Goal: Task Accomplishment & Management: Manage account settings

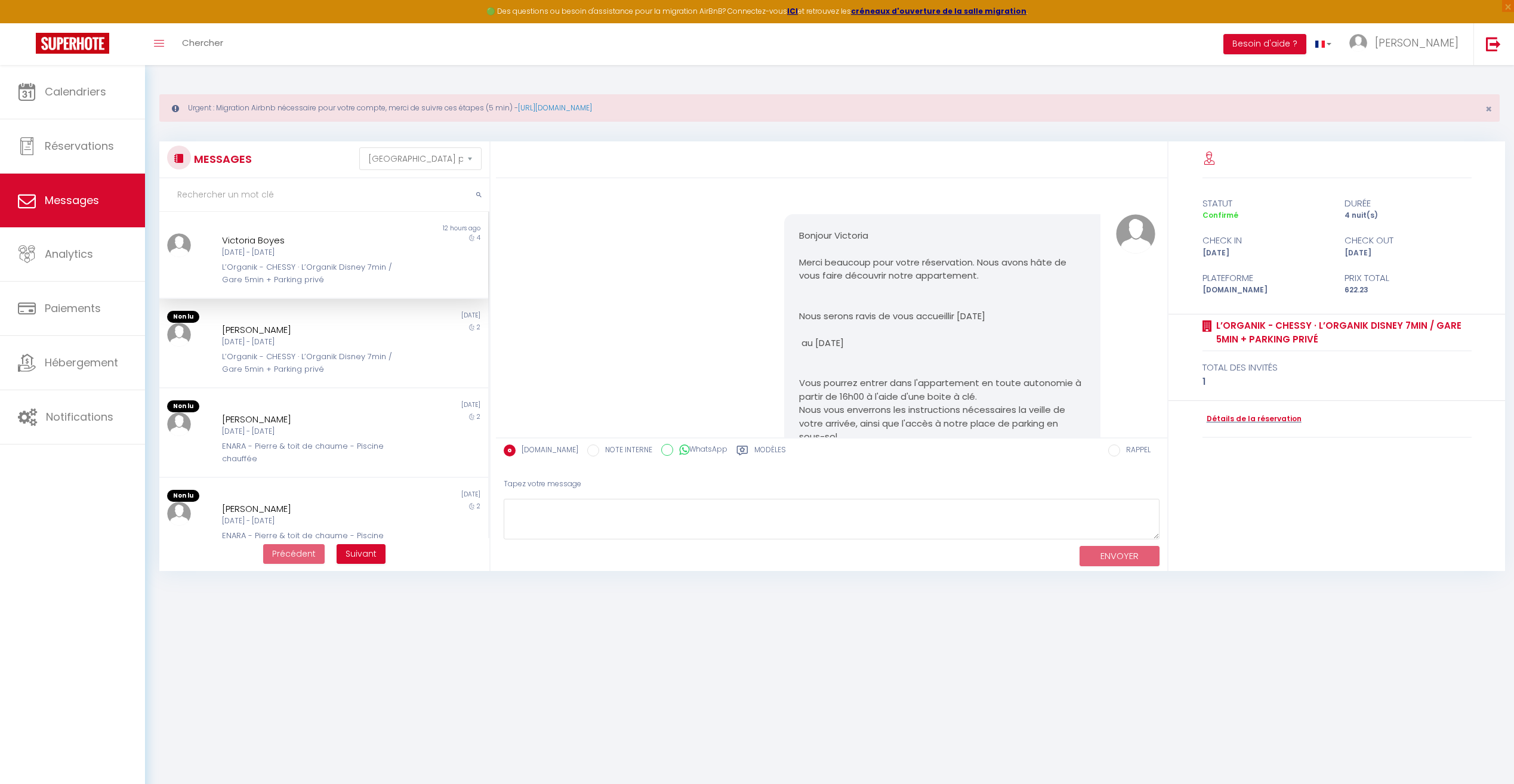
select select "message"
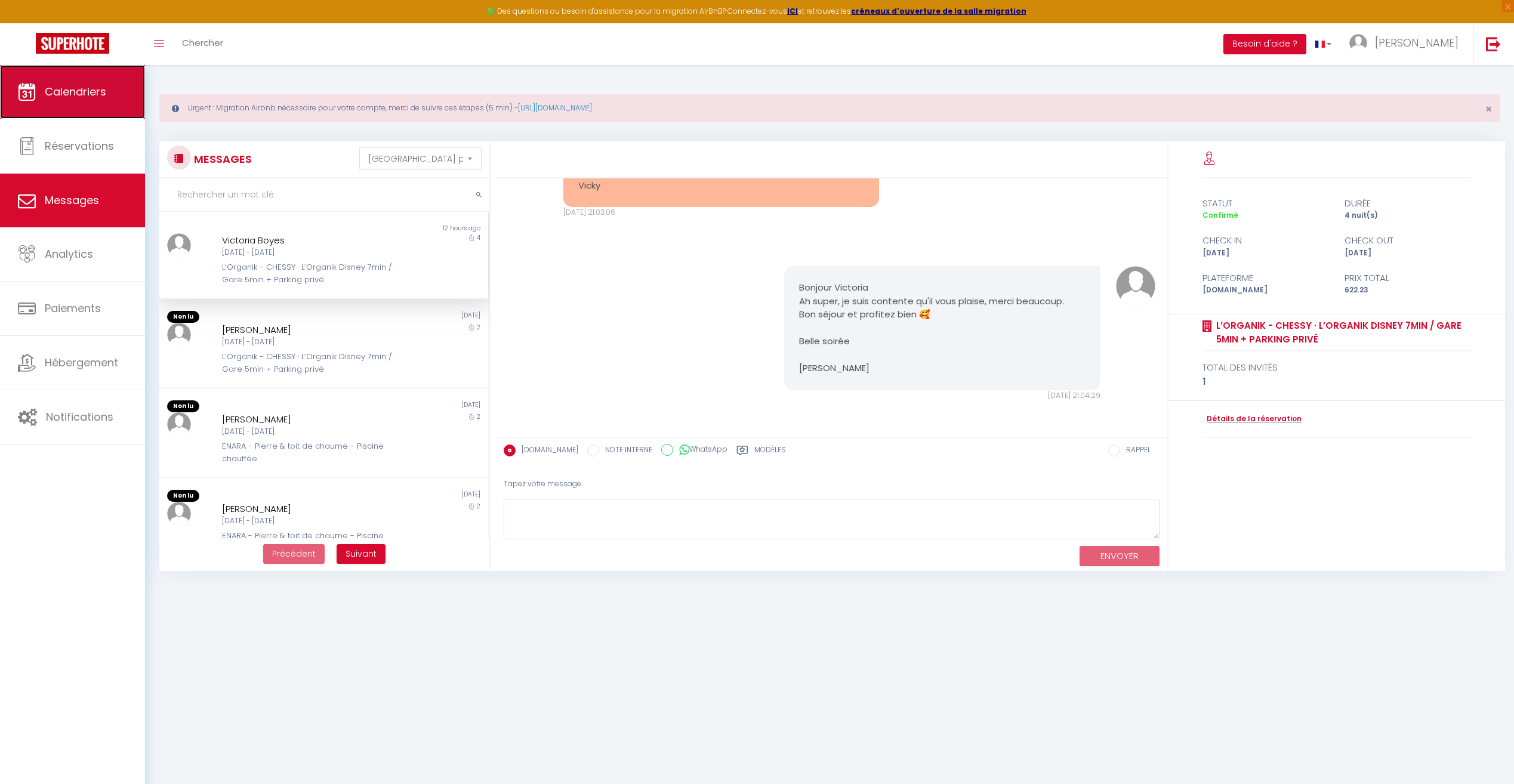
click at [70, 98] on span "Calendriers" at bounding box center [76, 92] width 62 height 15
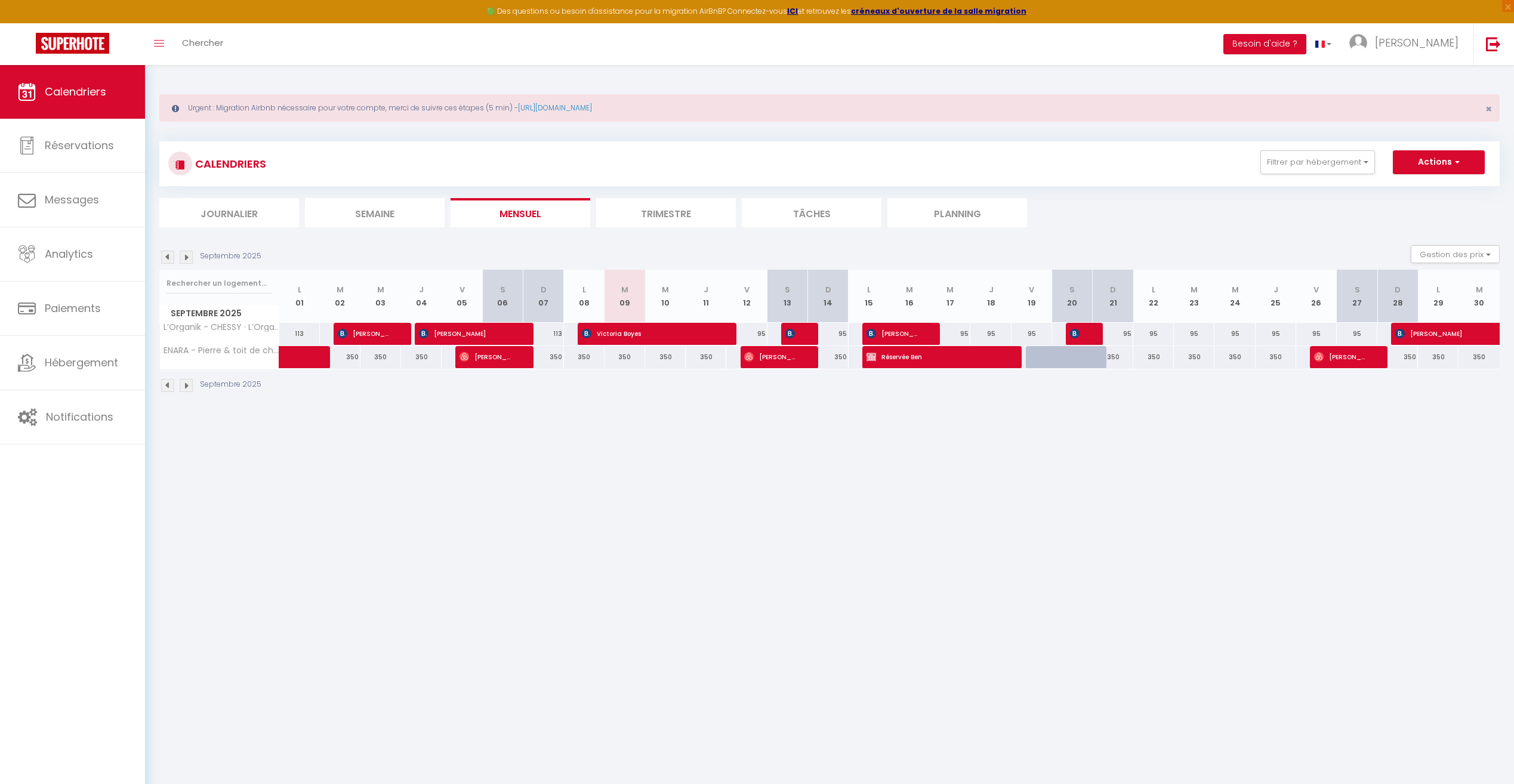
click at [628, 465] on body "🟢 Des questions ou besoin d'assistance pour la migration AirBnB? Connectez-vous…" at bounding box center [757, 457] width 1514 height 784
click at [182, 259] on img at bounding box center [186, 257] width 13 height 13
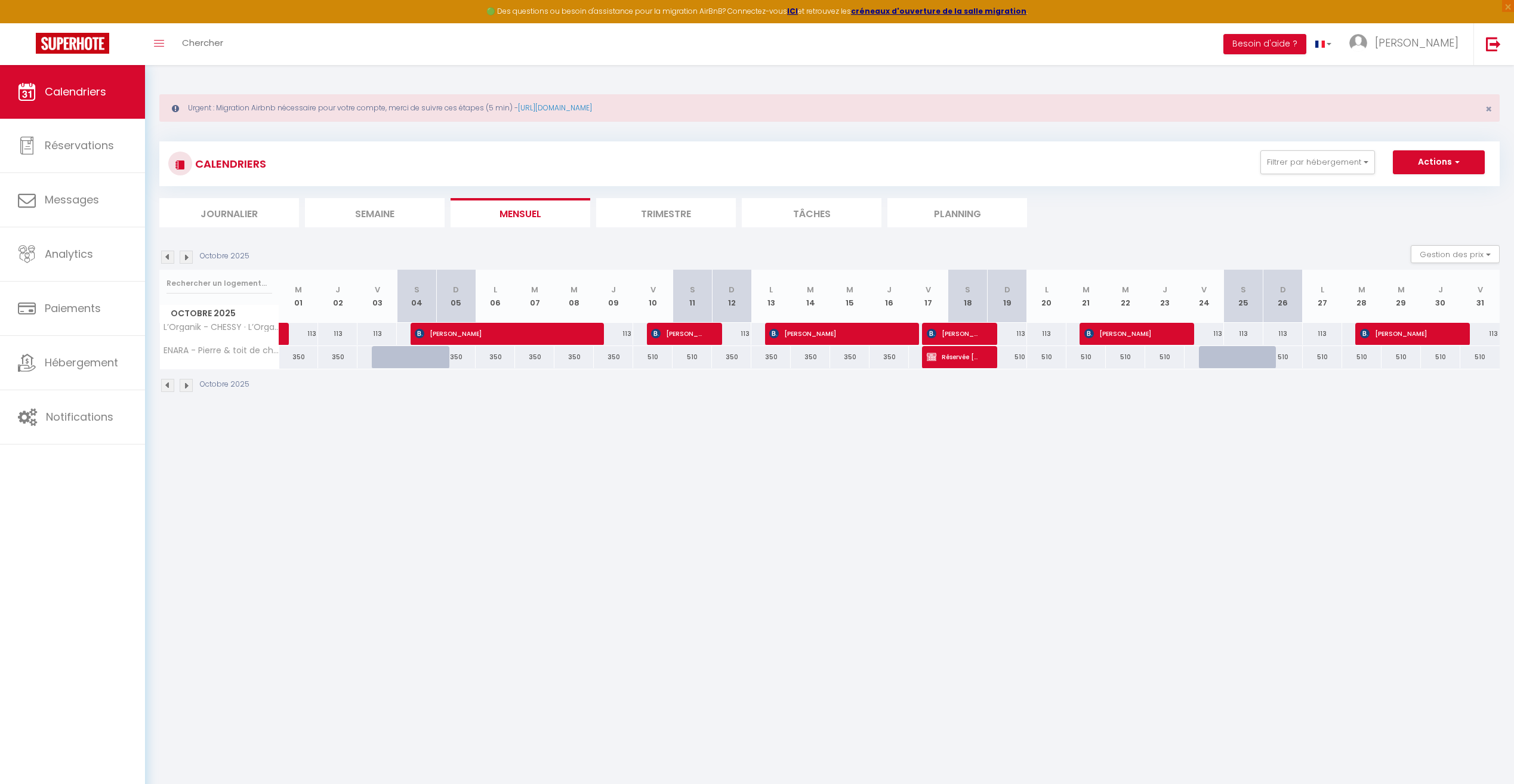
click at [182, 259] on img at bounding box center [186, 257] width 13 height 13
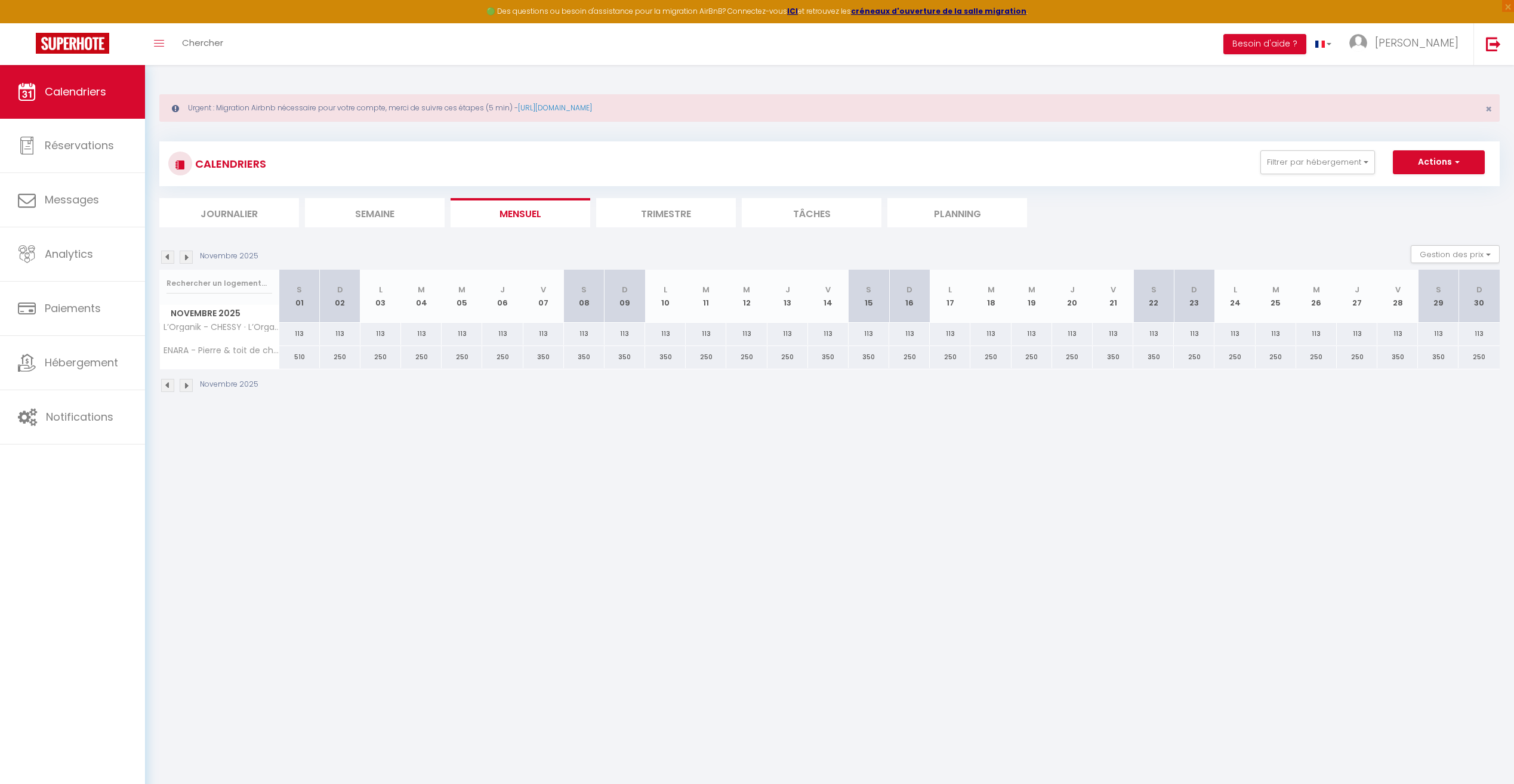
click at [570, 392] on div "Novembre 2025" at bounding box center [830, 387] width 1341 height 35
click at [584, 332] on div "113" at bounding box center [584, 334] width 40 height 22
type input "113"
type input "[DATE]"
type input "Dim 09 Novembre 2025"
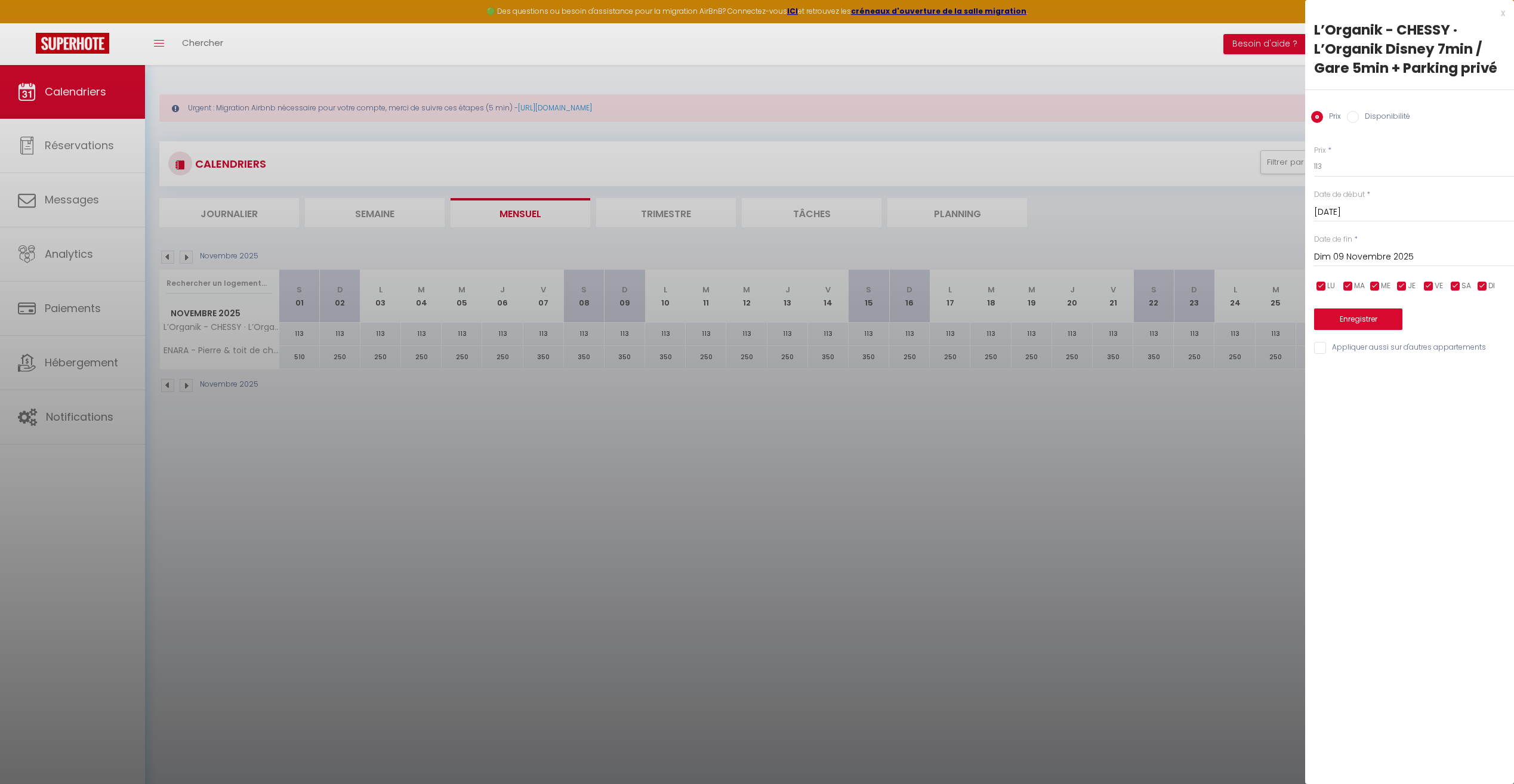
click at [1507, 15] on div "x L’Organik - CHESSY · L’Organik Disney 7min / Gare 5min + Parking privé Prix D…" at bounding box center [1410, 183] width 209 height 367
click at [1502, 15] on div "x" at bounding box center [1405, 12] width 200 height 14
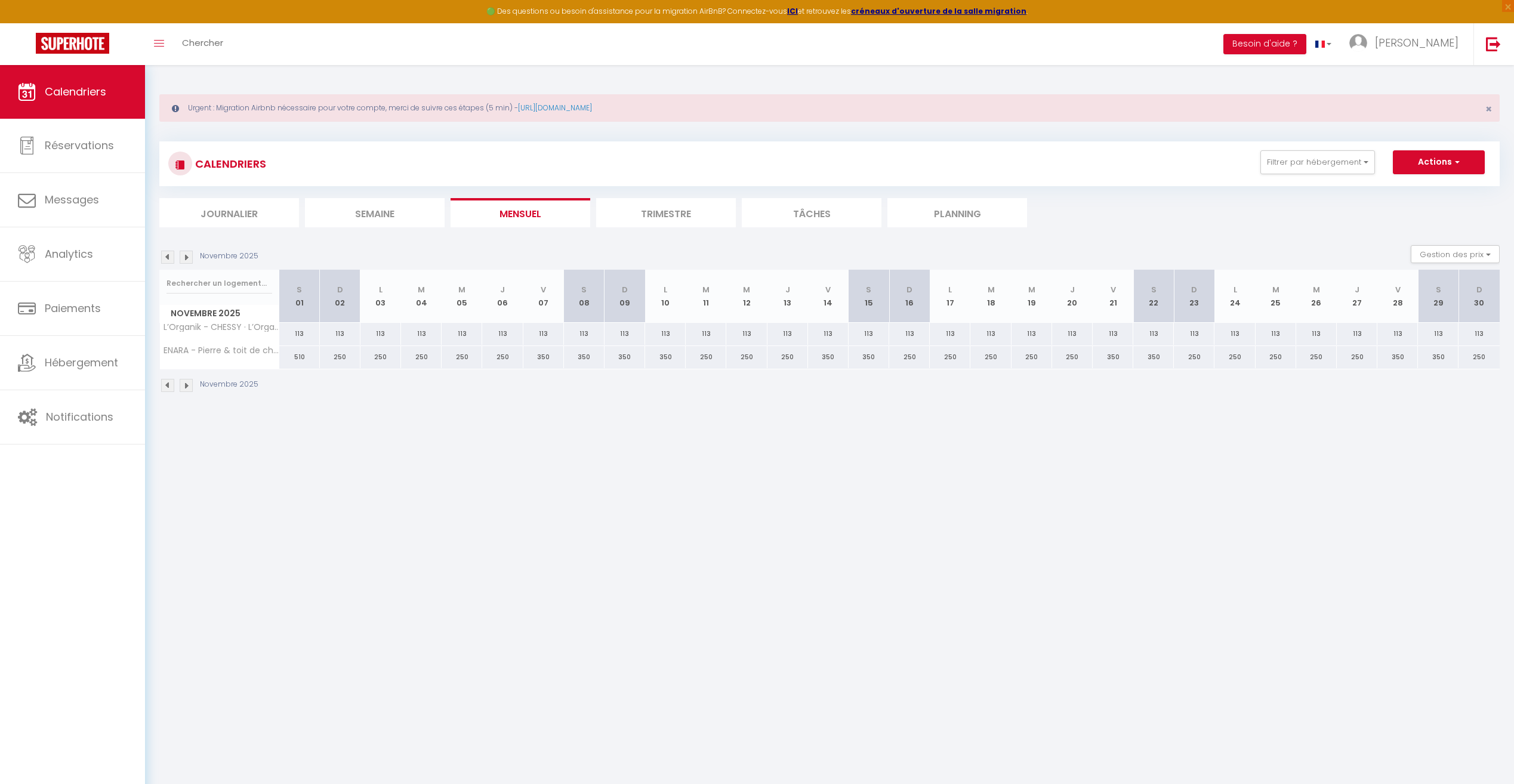
click at [165, 256] on img at bounding box center [168, 257] width 13 height 13
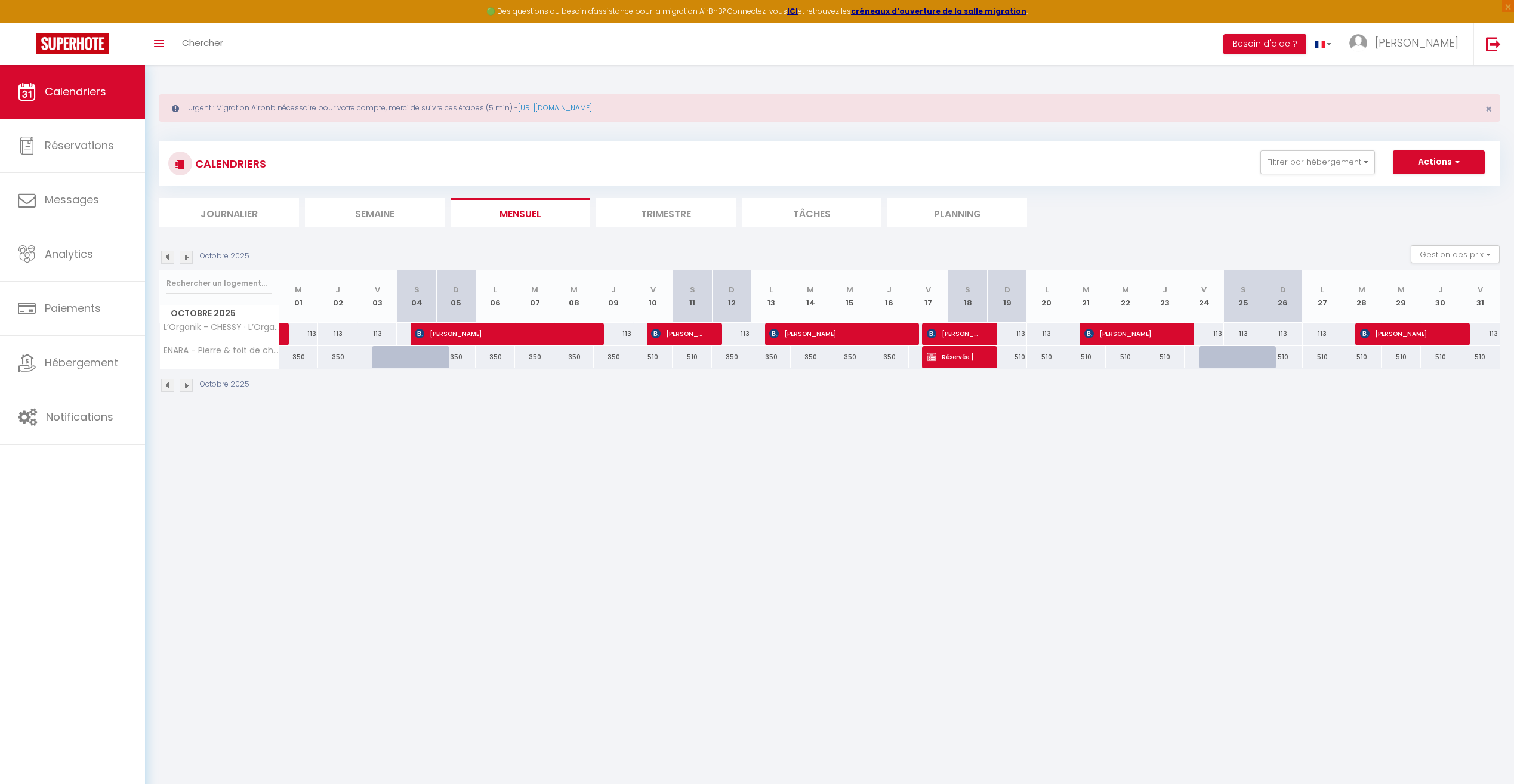
click at [191, 251] on img at bounding box center [186, 257] width 13 height 13
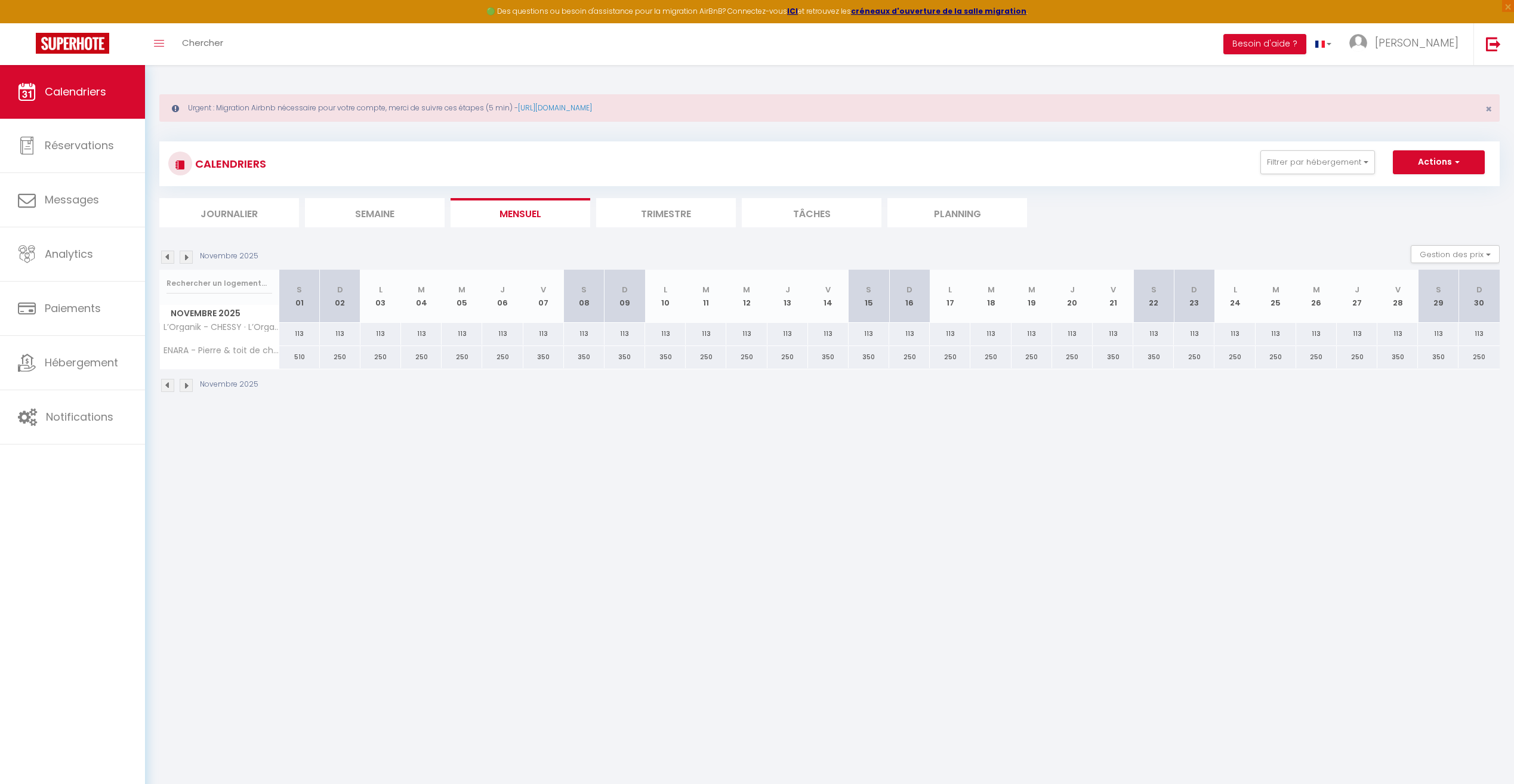
click at [537, 472] on body "🟢 Des questions ou besoin d'assistance pour la migration AirBnB? Connectez-vous…" at bounding box center [757, 457] width 1514 height 784
click at [187, 255] on img at bounding box center [186, 257] width 13 height 13
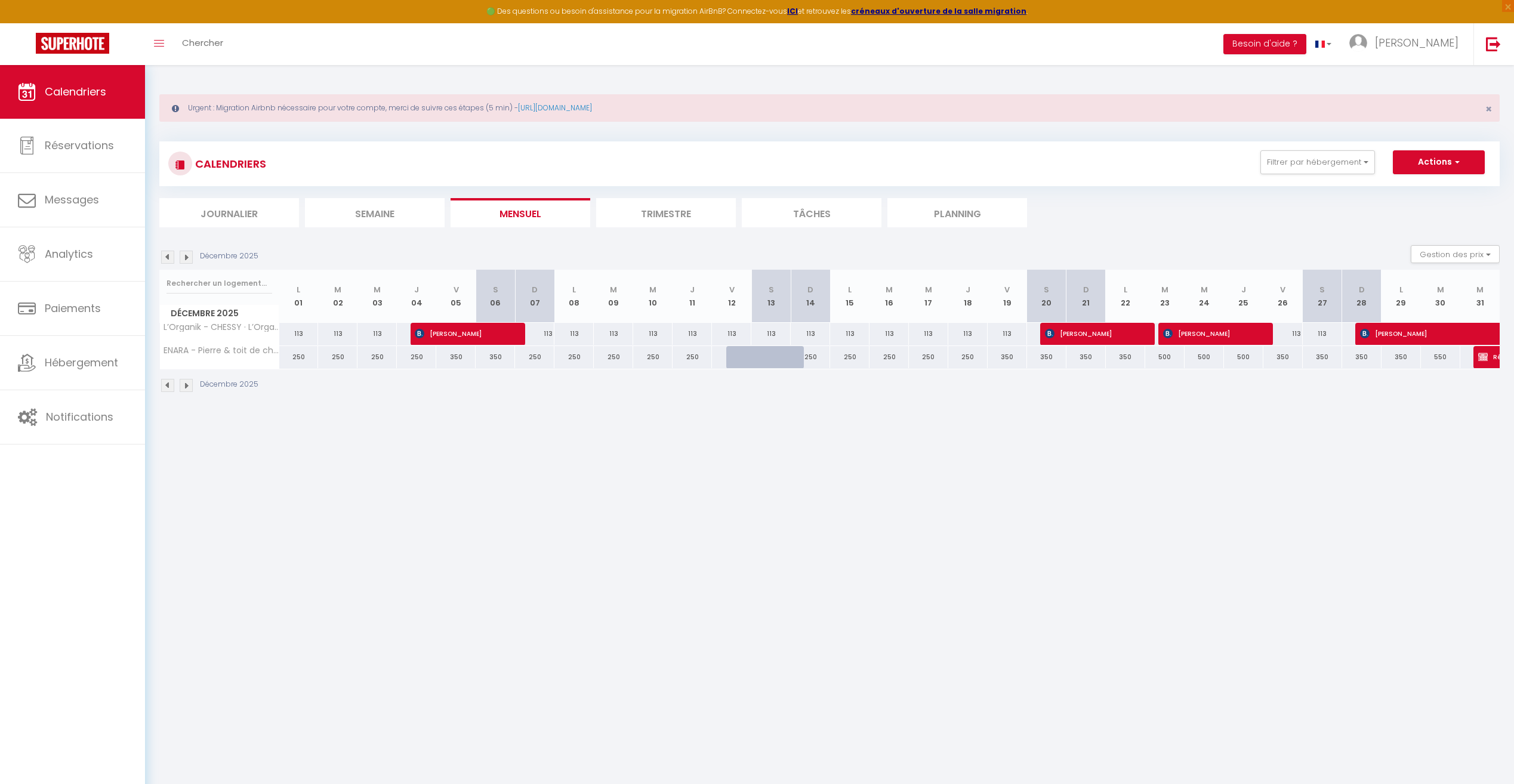
click at [169, 256] on img at bounding box center [168, 257] width 13 height 13
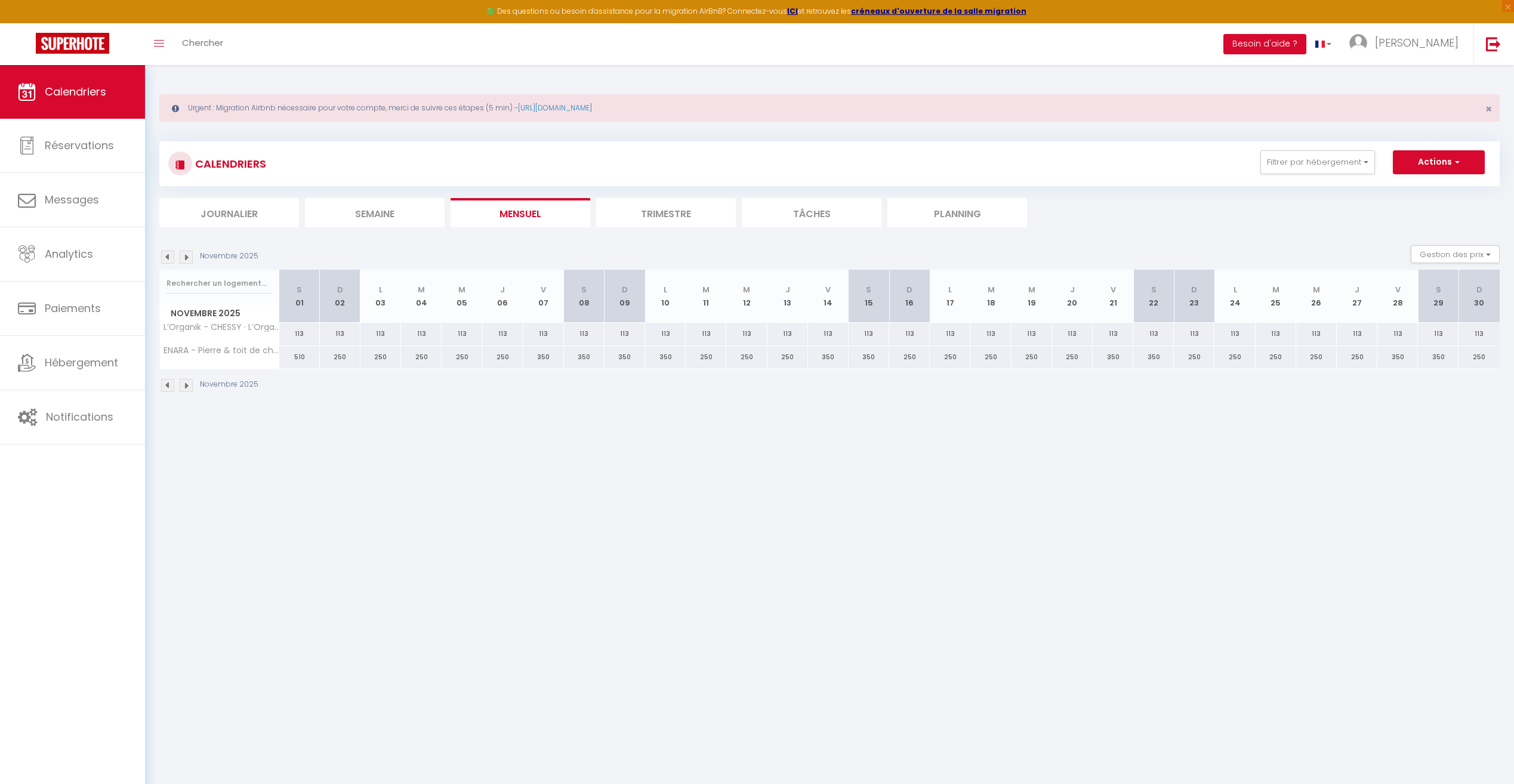
click at [546, 356] on div "350" at bounding box center [543, 357] width 40 height 22
type input "350"
type input "Ven 07 Novembre 2025"
type input "[DATE]"
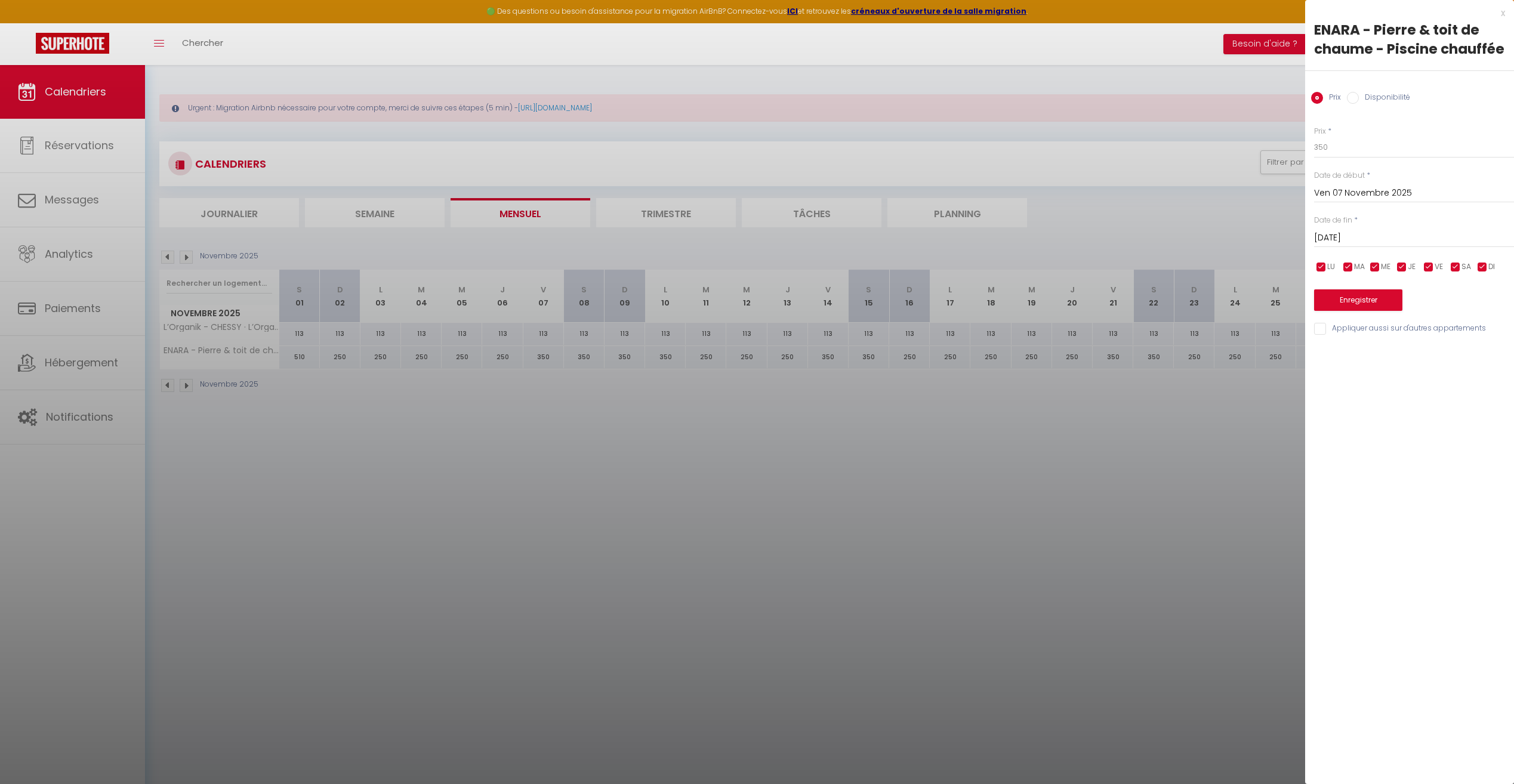
click at [1352, 188] on input "Ven 07 Novembre 2025" at bounding box center [1414, 193] width 200 height 15
click at [1481, 287] on span "8" at bounding box center [1479, 285] width 26 height 24
type input "[DATE]"
click at [1340, 234] on input "[DATE]" at bounding box center [1414, 237] width 200 height 15
click at [1377, 353] on span "11" at bounding box center [1378, 353] width 26 height 24
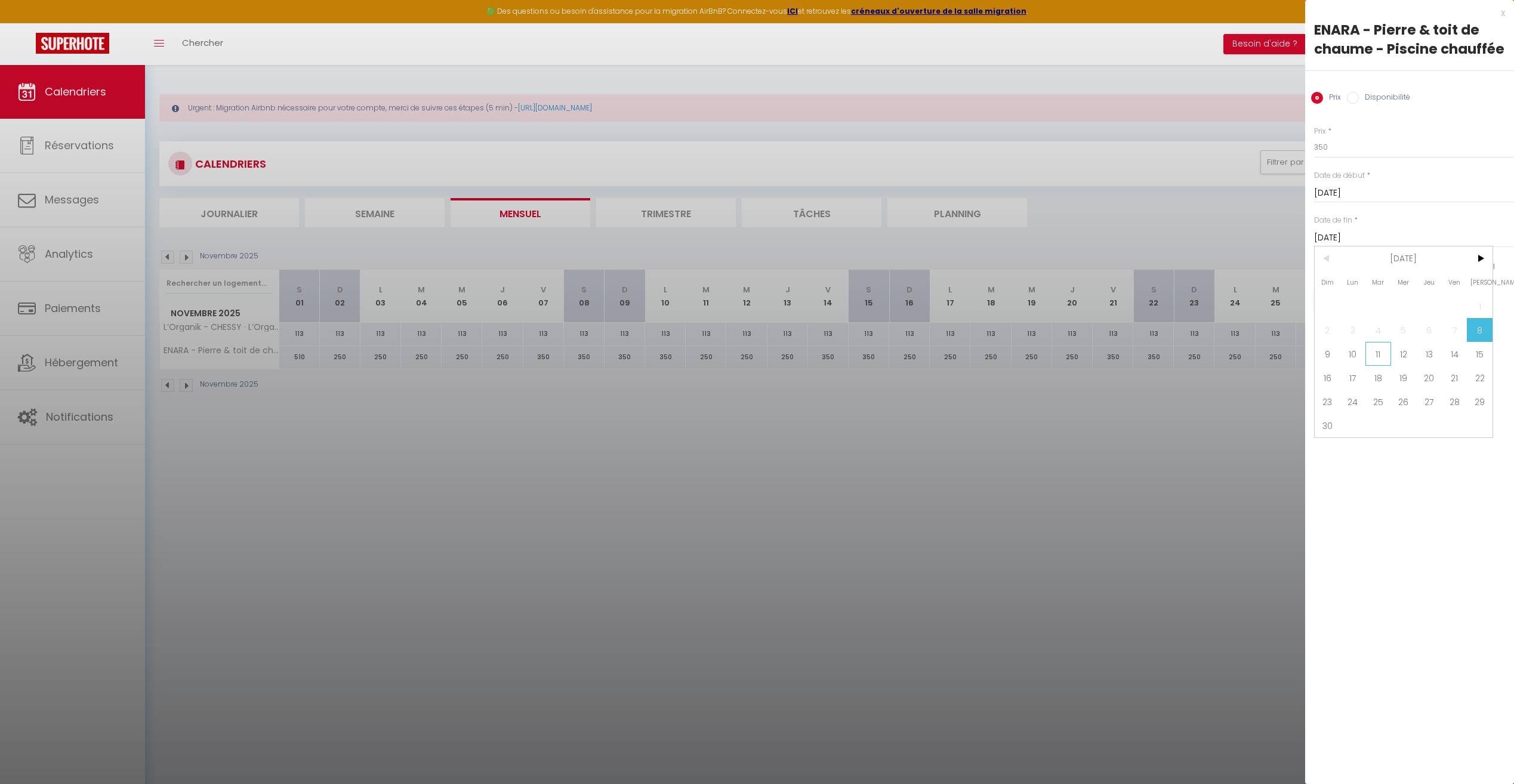
type input "[DATE]"
click at [1356, 93] on input "Disponibilité" at bounding box center [1353, 98] width 12 height 12
radio input "true"
radio input "false"
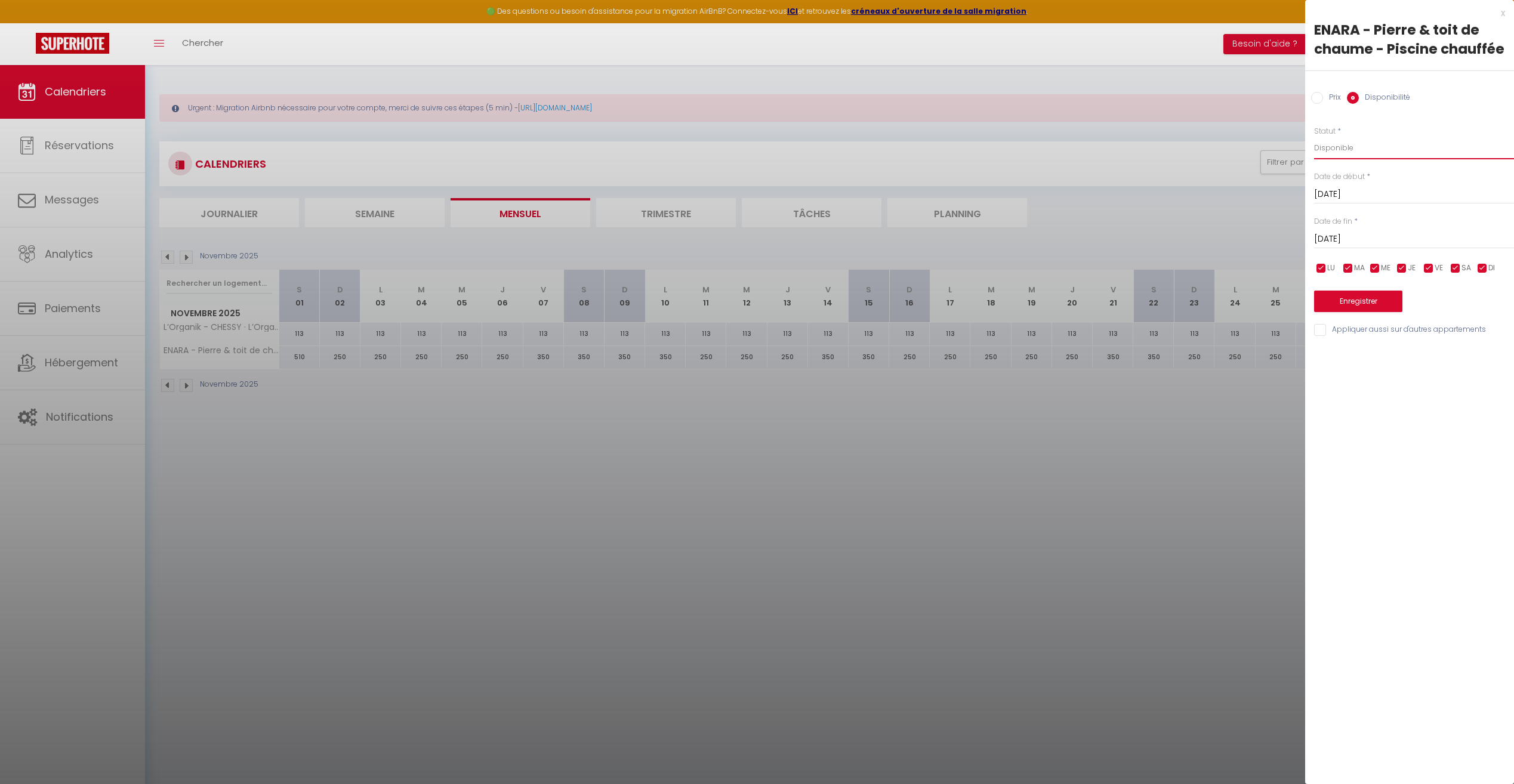
click at [1374, 154] on select "Disponible Indisponible" at bounding box center [1414, 148] width 200 height 23
select select "0"
click at [1314, 137] on select "Disponible Indisponible" at bounding box center [1414, 148] width 200 height 23
click at [1380, 297] on button "Enregistrer" at bounding box center [1358, 301] width 88 height 21
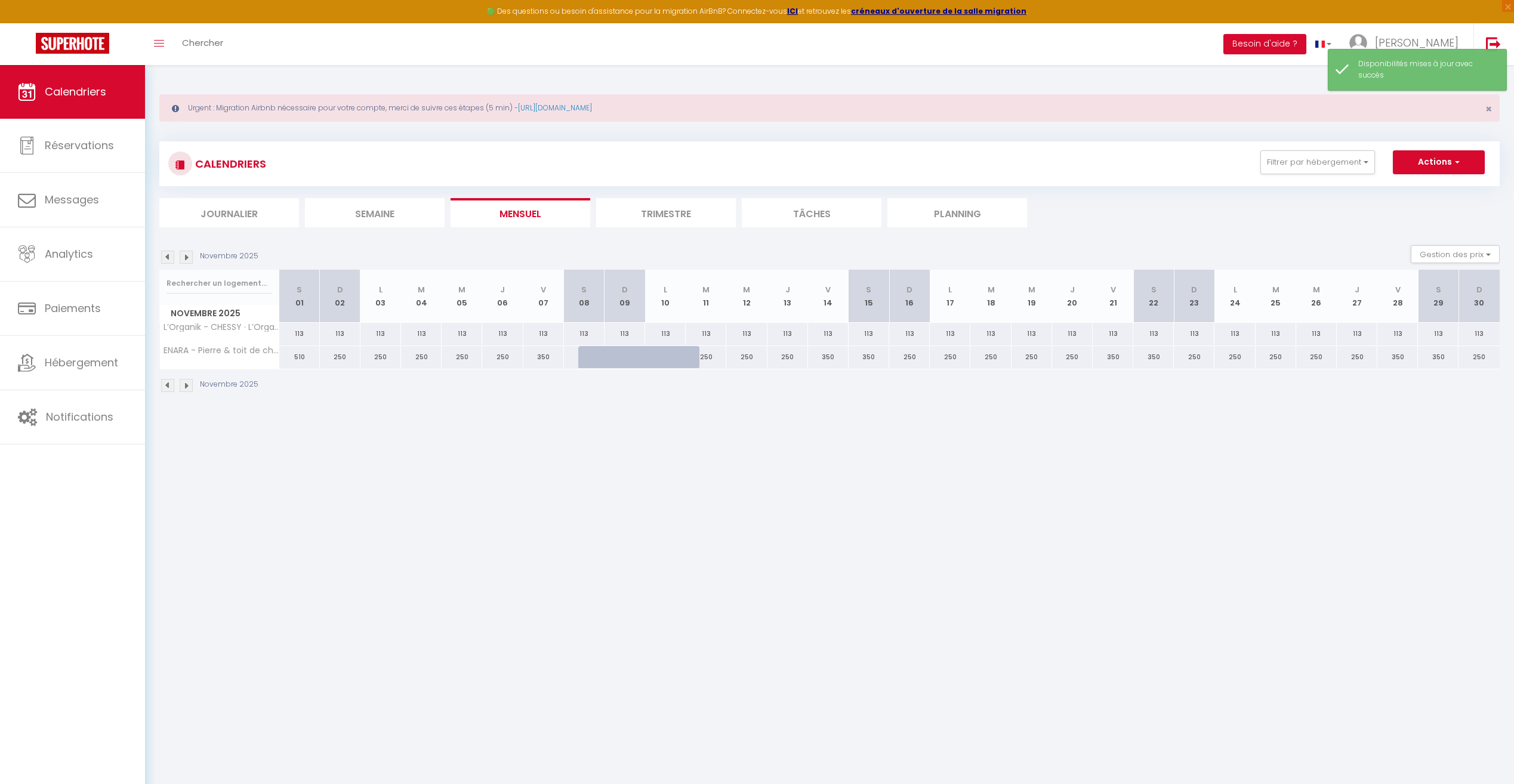
click at [596, 358] on div at bounding box center [598, 357] width 40 height 23
select select "1"
type input "[DATE]"
type input "Dim 09 Novembre 2025"
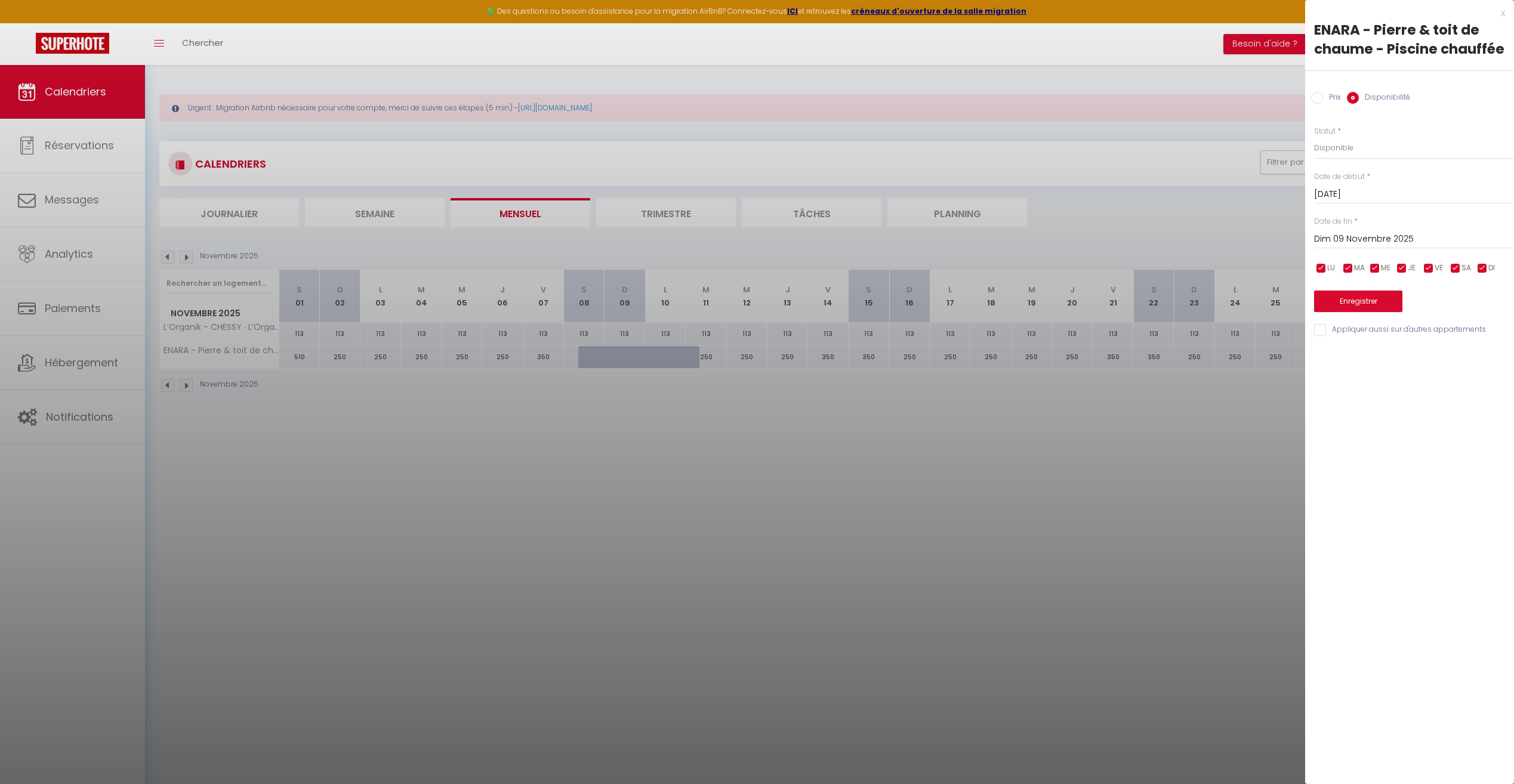
drag, startPoint x: 596, startPoint y: 358, endPoint x: 1130, endPoint y: 421, distance: 537.7
click at [1130, 421] on div at bounding box center [757, 392] width 1514 height 784
select select
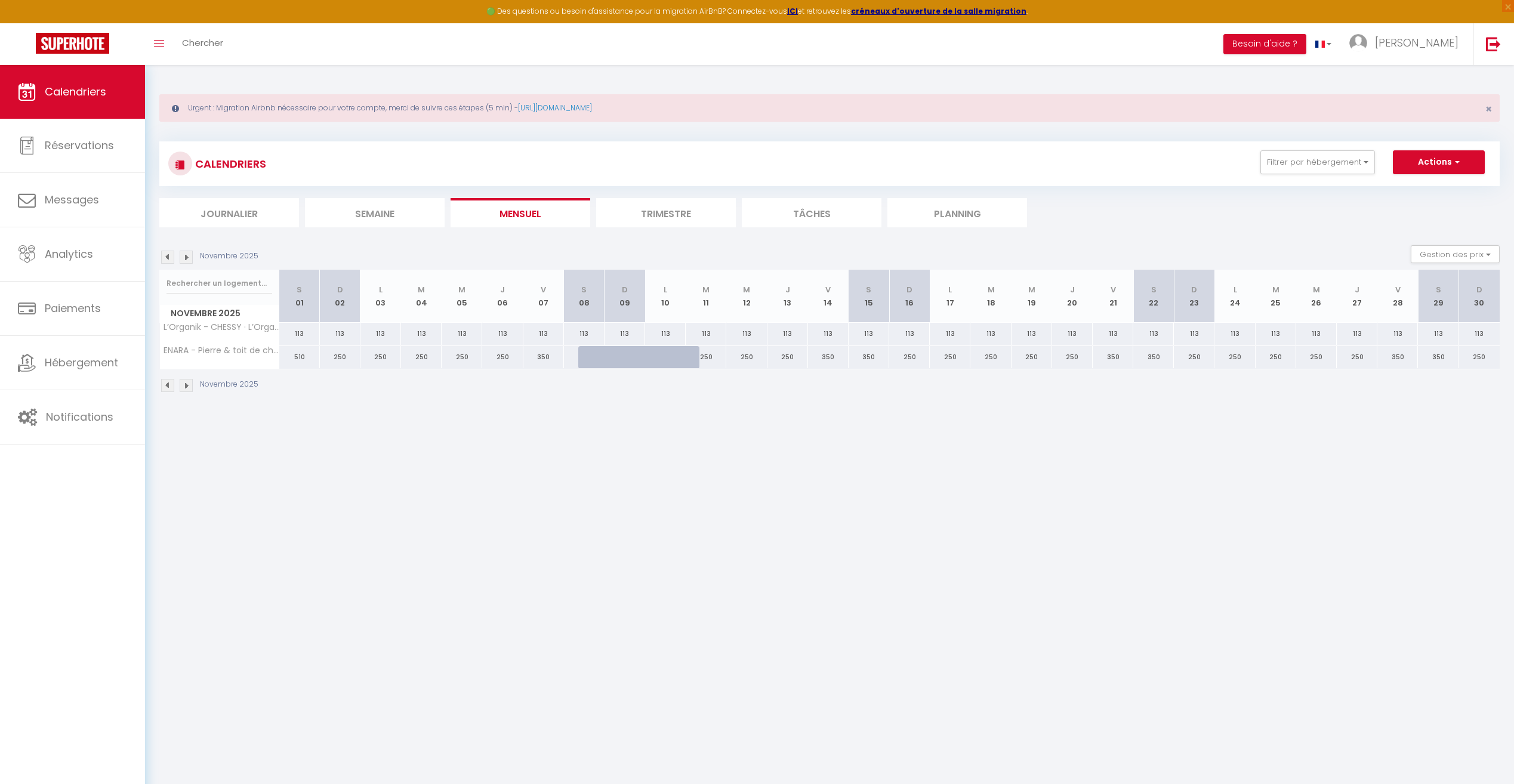
click at [646, 358] on div at bounding box center [665, 357] width 40 height 23
select select "1"
type input "Lun 10 Novembre 2025"
type input "[DATE]"
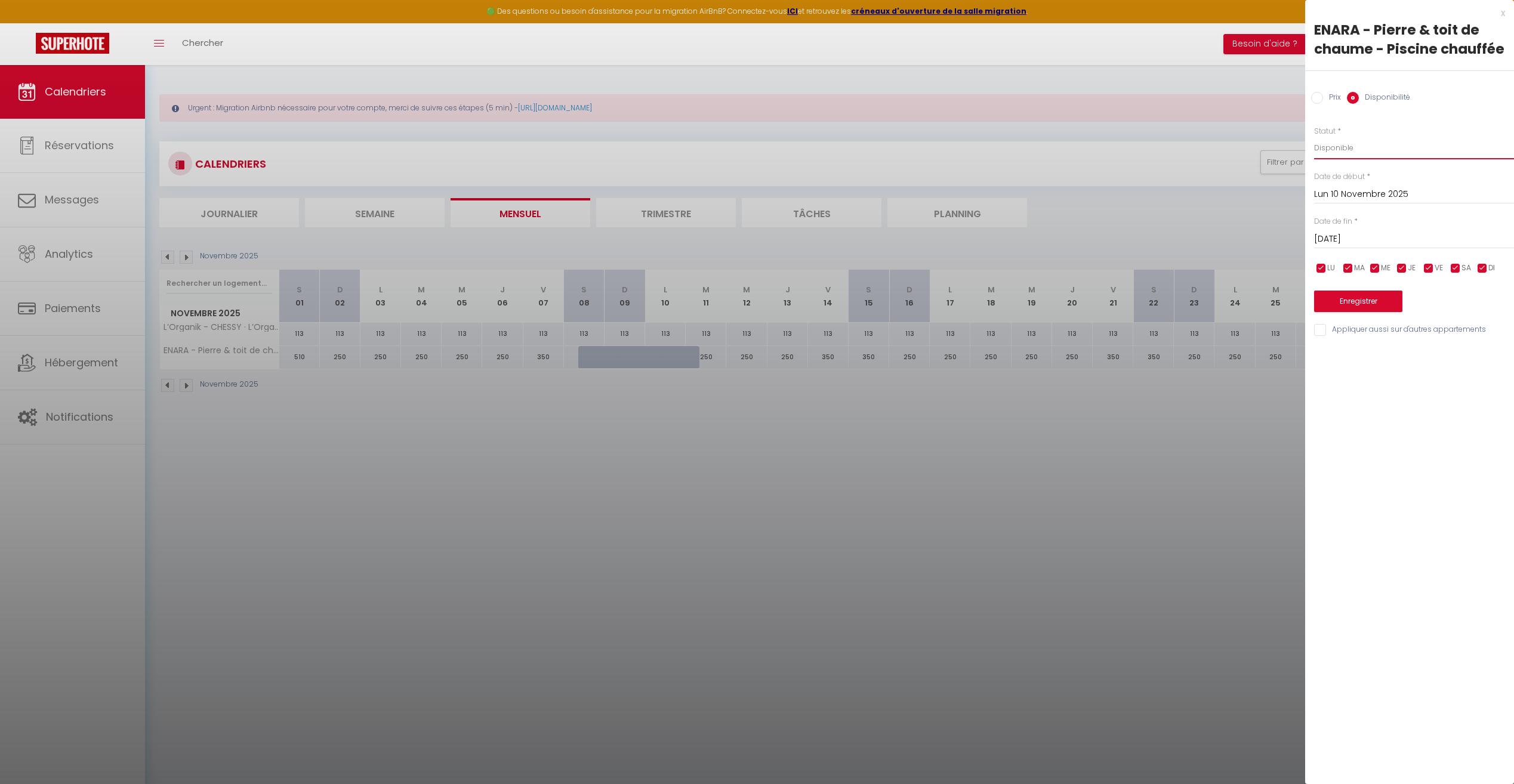
click at [1396, 146] on select "Disponible Indisponible" at bounding box center [1414, 148] width 200 height 23
select select "0"
click at [1314, 137] on select "Disponible Indisponible" at bounding box center [1414, 148] width 200 height 23
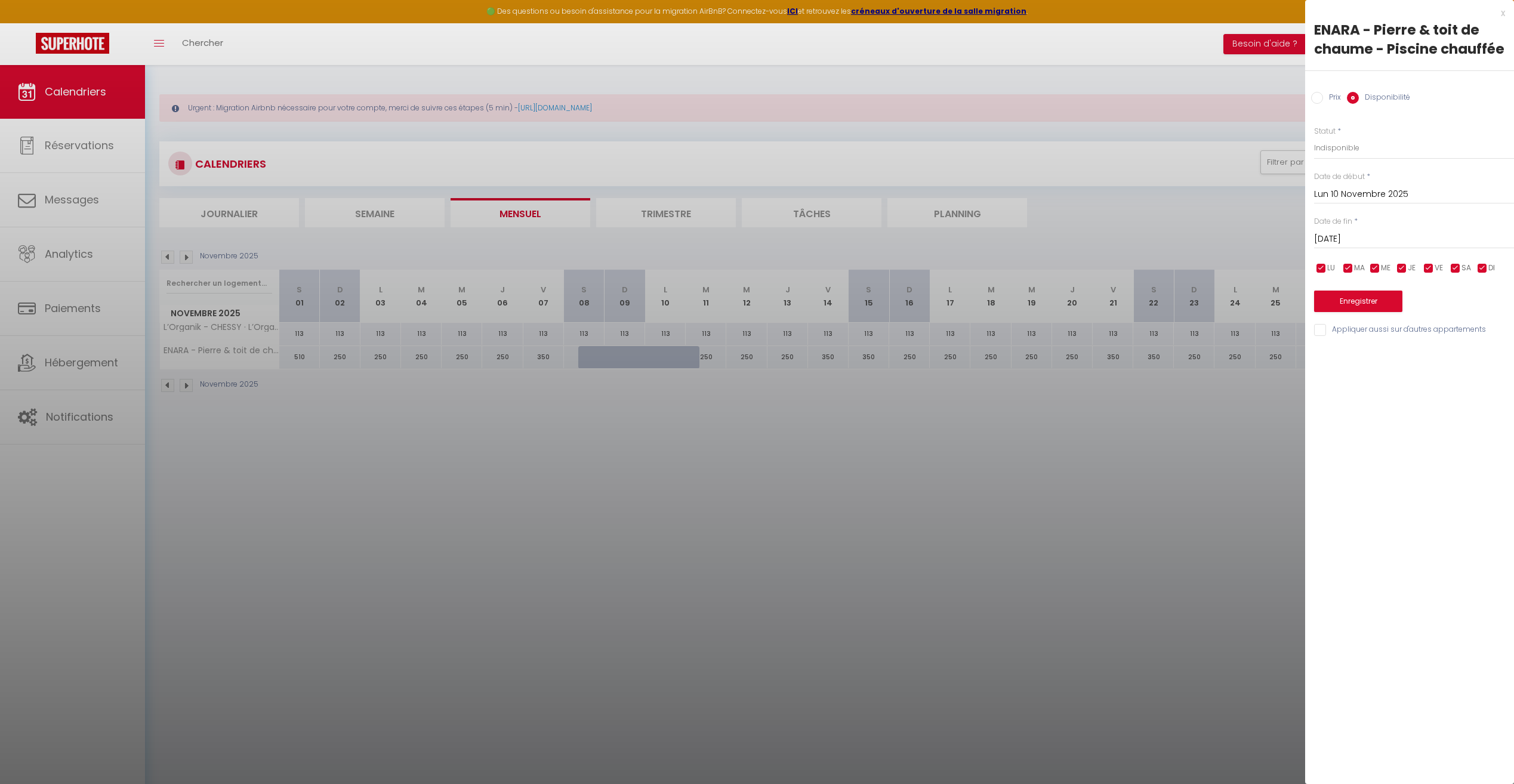
click at [1424, 414] on div "x ENARA - Pierre & toit de chaume - Piscine chauffée Prix Disponibilité Prix * …" at bounding box center [1410, 392] width 209 height 784
click at [1355, 313] on div "Prix * 350 Statut * Disponible Indisponible Date de début * [DATE] < [DATE] > D…" at bounding box center [1410, 224] width 209 height 227
click at [1367, 301] on button "Enregistrer" at bounding box center [1358, 301] width 88 height 21
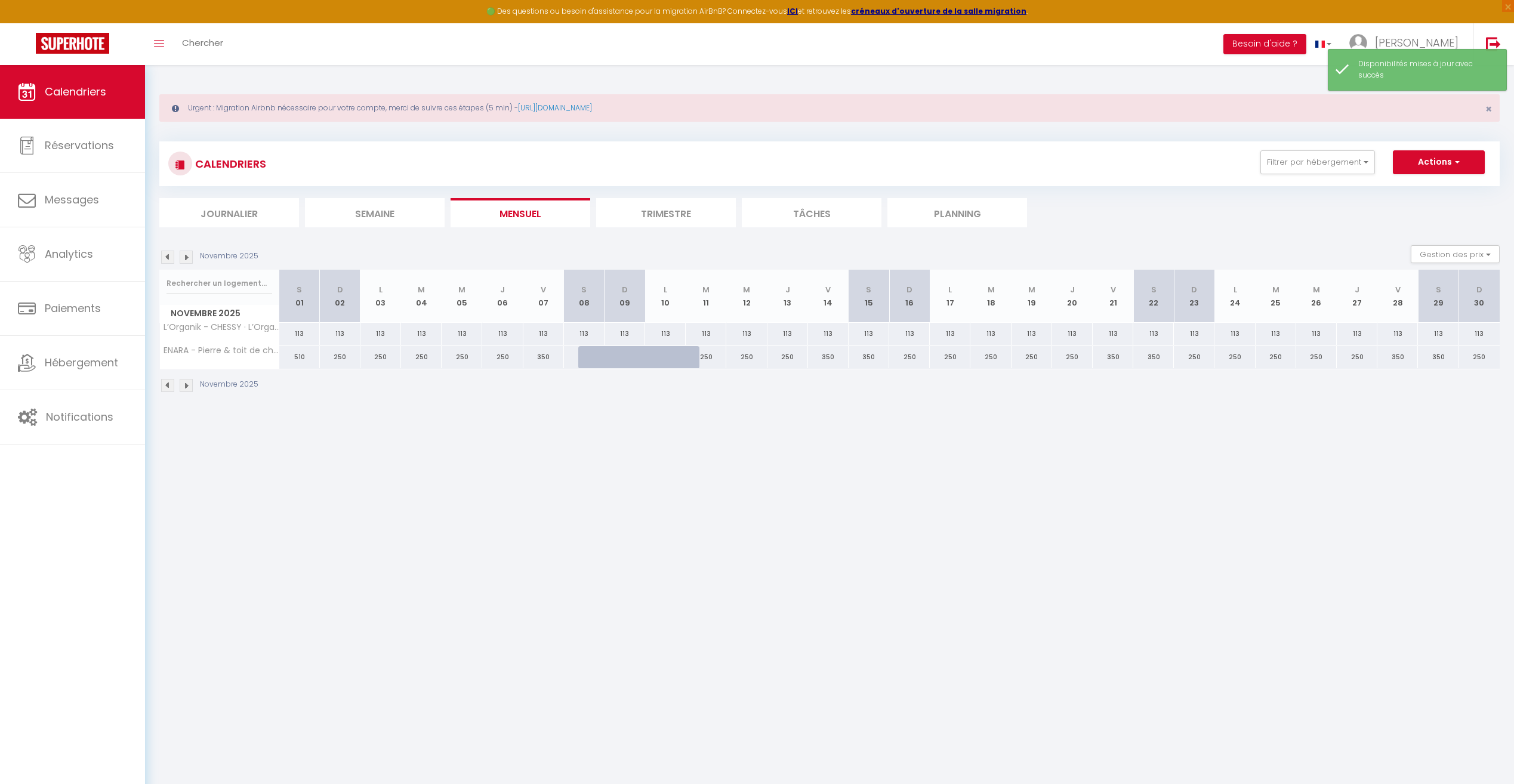
drag, startPoint x: 675, startPoint y: 357, endPoint x: 611, endPoint y: 361, distance: 64.1
click at [611, 361] on div at bounding box center [625, 357] width 40 height 23
select select "1"
type input "Dim 09 Novembre 2025"
type input "Lun 10 Novembre 2025"
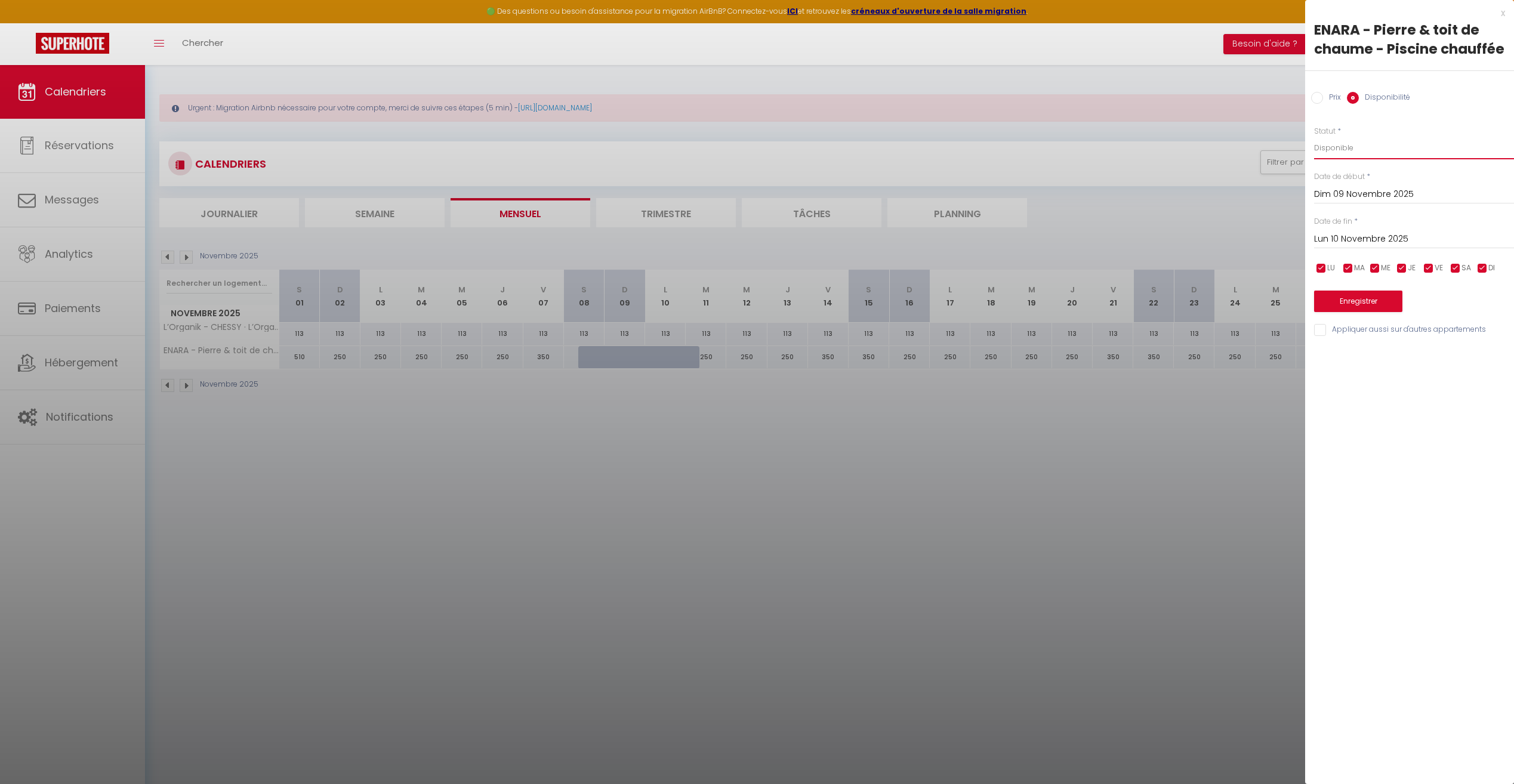
click at [1412, 151] on select "Disponible Indisponible" at bounding box center [1414, 148] width 200 height 23
click at [1401, 414] on div "x ENARA - Pierre & toit de chaume - Piscine chauffée Prix Disponibilité Prix * …" at bounding box center [1410, 392] width 209 height 784
click at [1499, 10] on div "x" at bounding box center [1405, 12] width 200 height 14
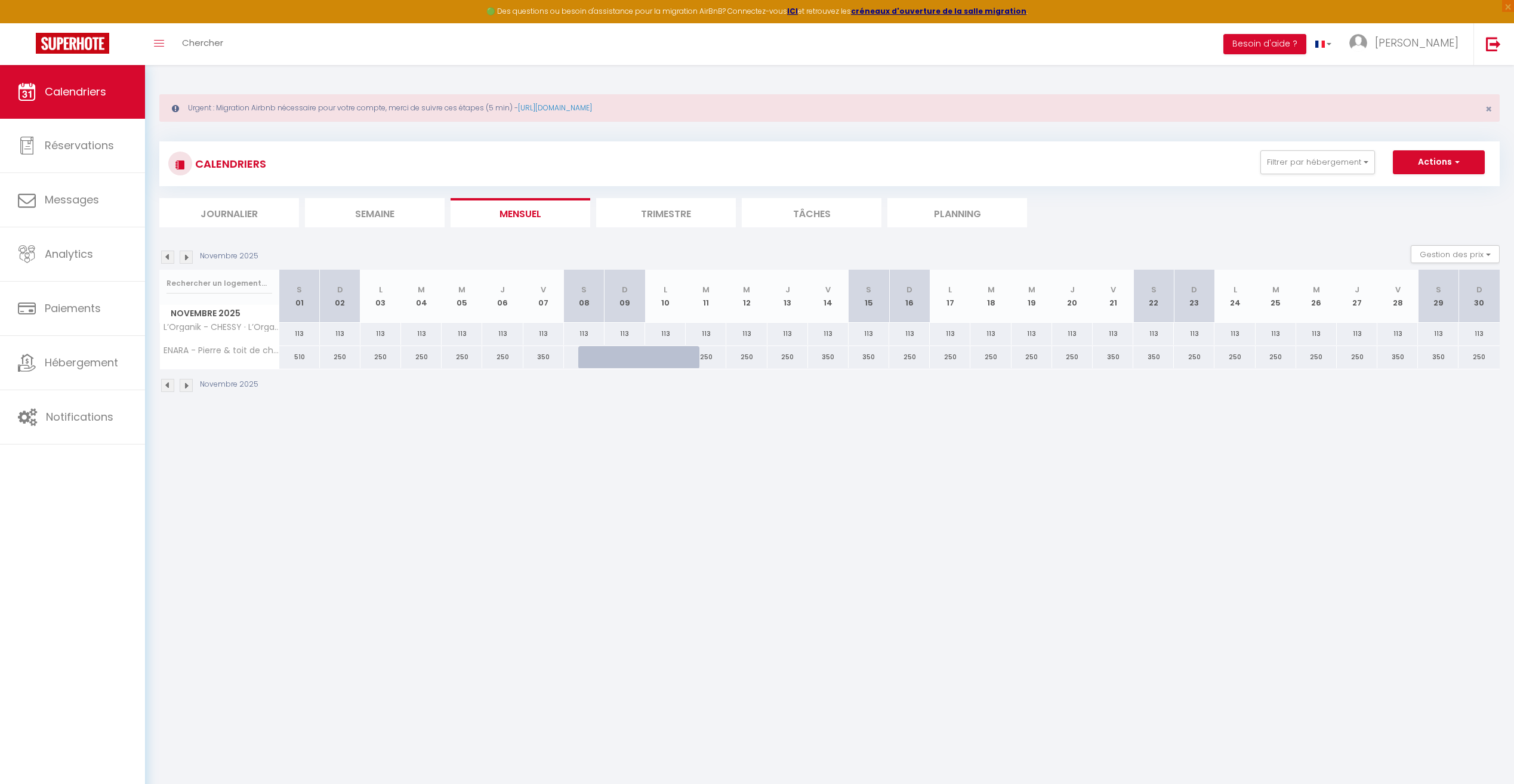
click at [170, 253] on img at bounding box center [168, 257] width 13 height 13
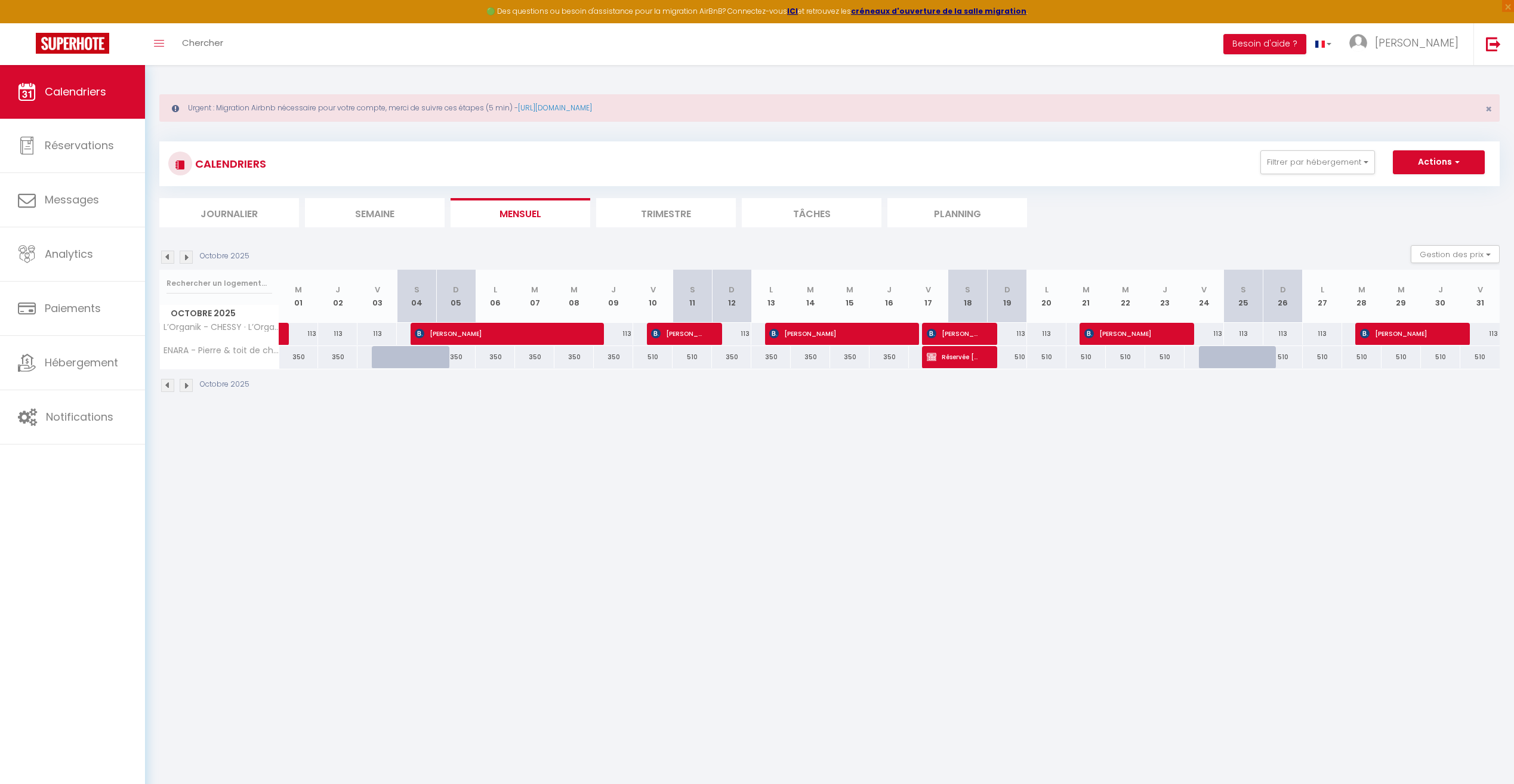
click at [186, 261] on img at bounding box center [186, 257] width 13 height 13
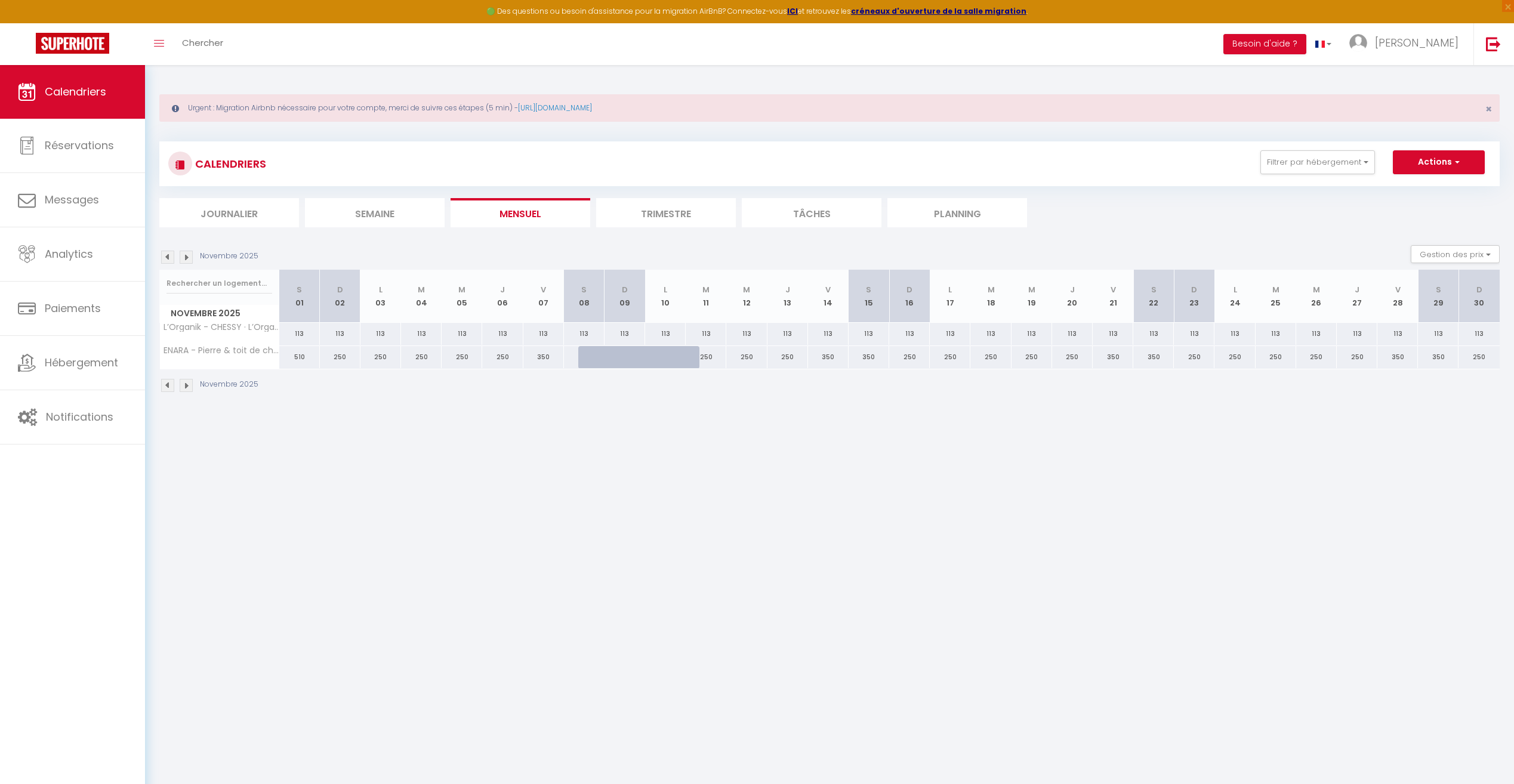
click at [191, 256] on img at bounding box center [186, 257] width 13 height 13
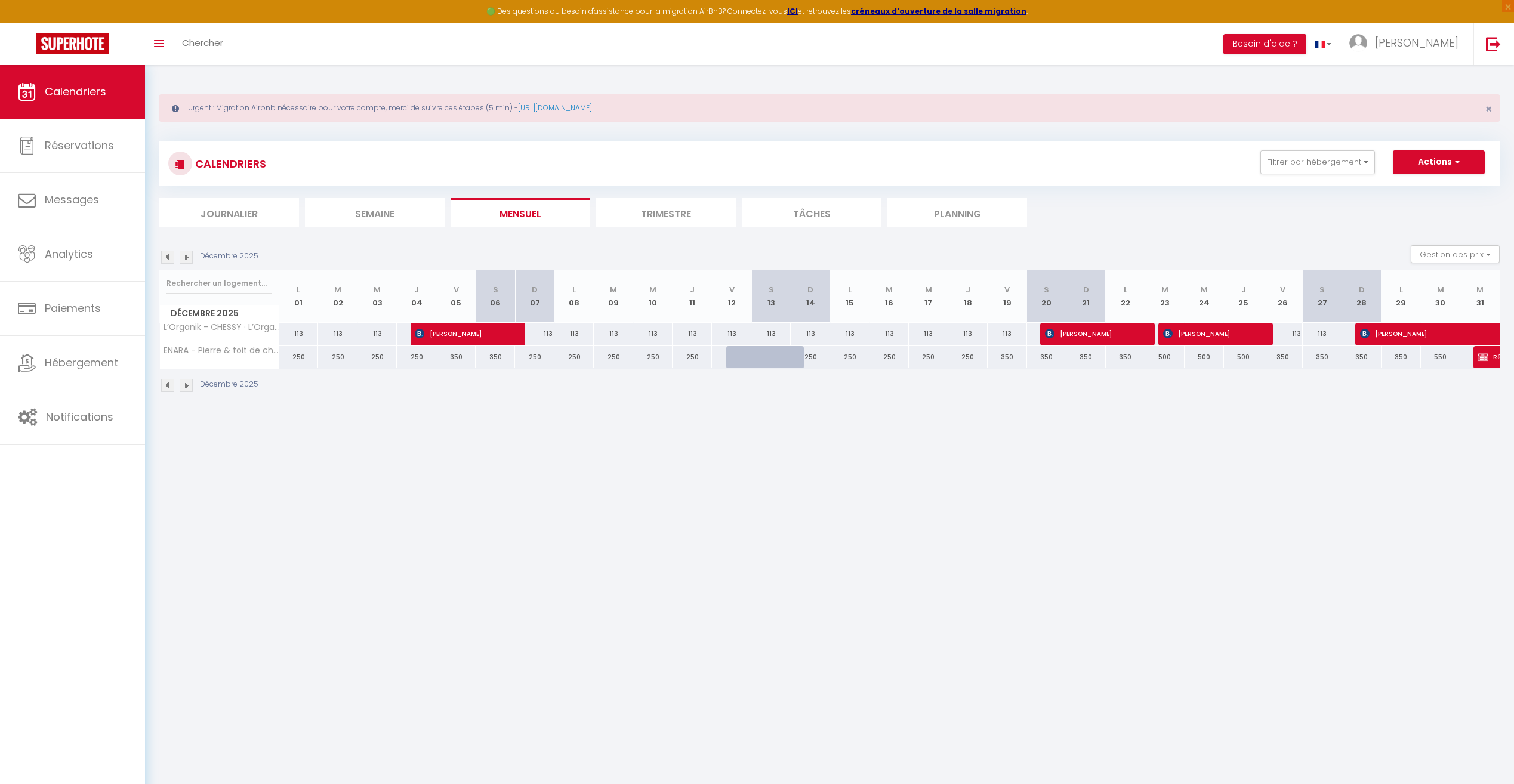
click at [165, 260] on img at bounding box center [168, 257] width 13 height 13
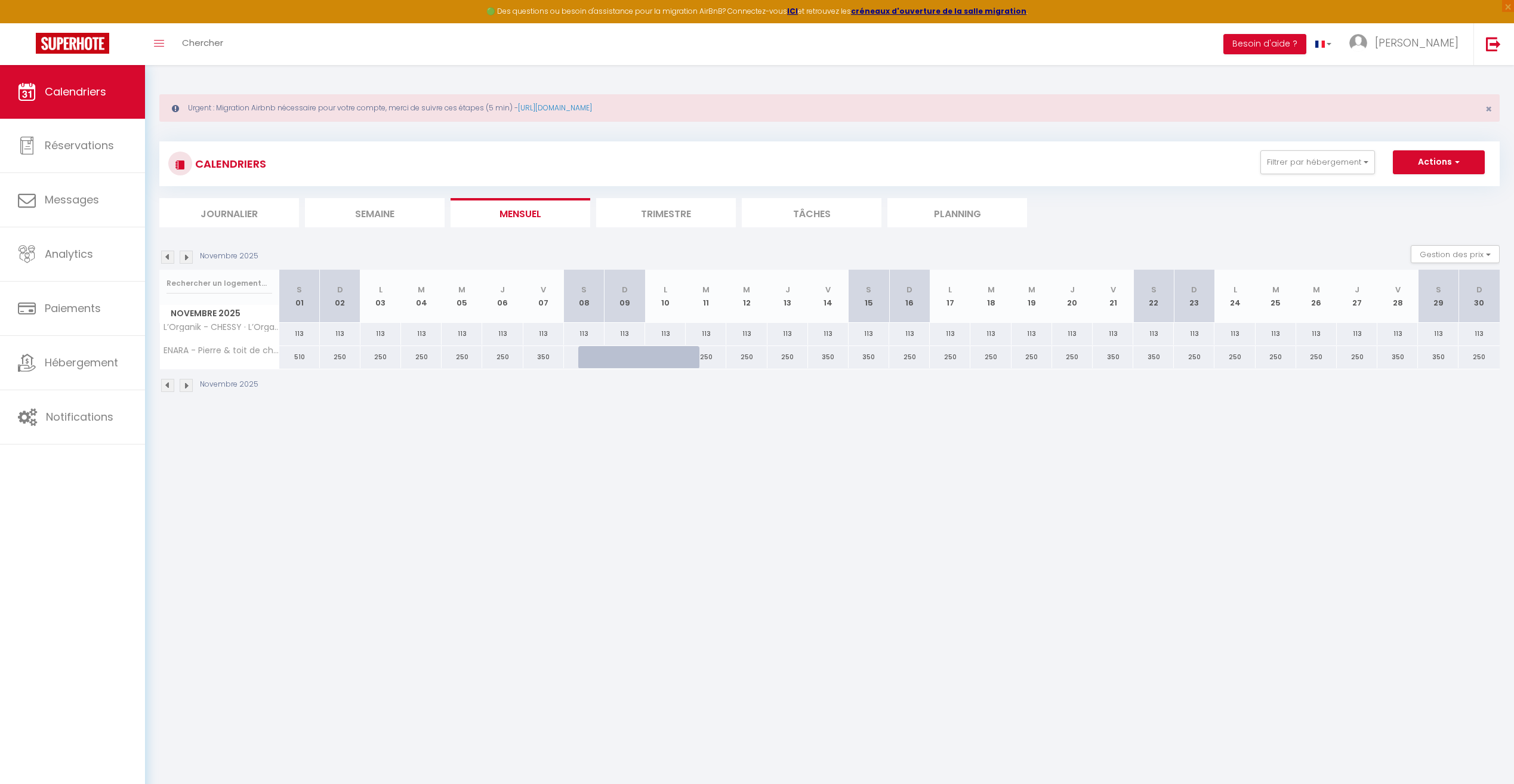
click at [610, 606] on body "🟢 Des questions ou besoin d'assistance pour la migration AirBnB? Connectez-vous…" at bounding box center [757, 457] width 1514 height 784
click at [67, 367] on span "Hébergement" at bounding box center [82, 362] width 73 height 15
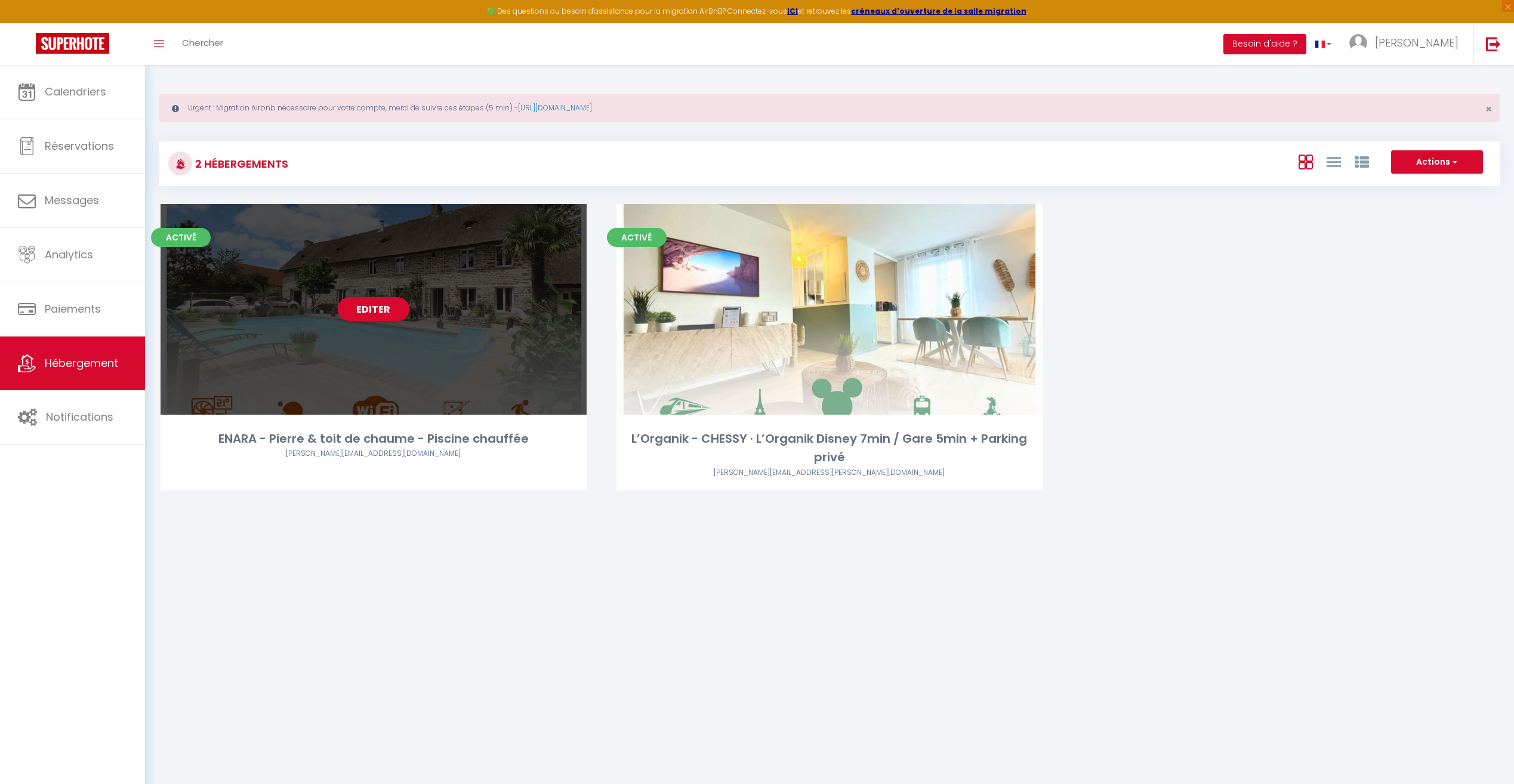
click at [301, 278] on div "Editer" at bounding box center [373, 309] width 426 height 211
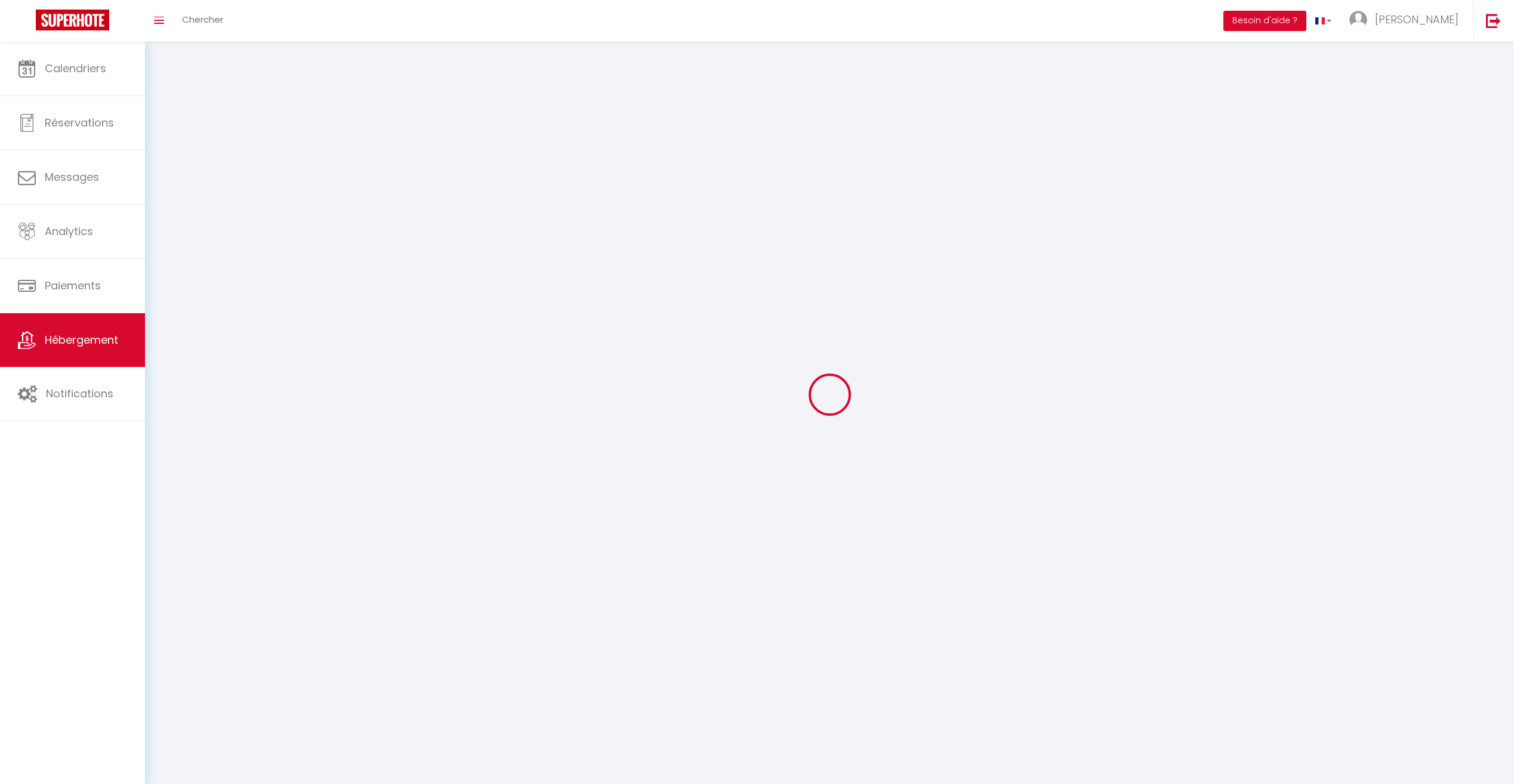
select select "1"
select select "28"
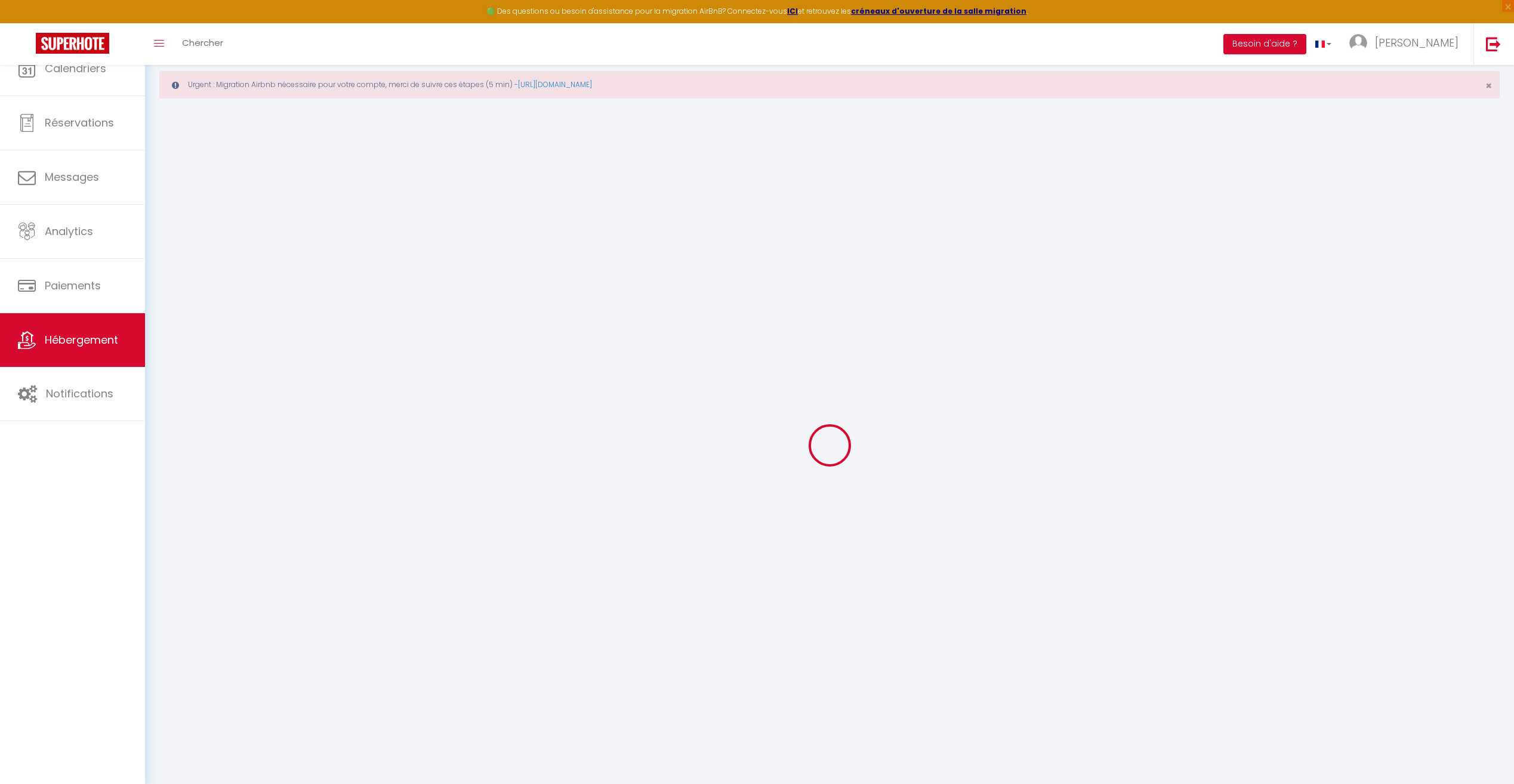
select select
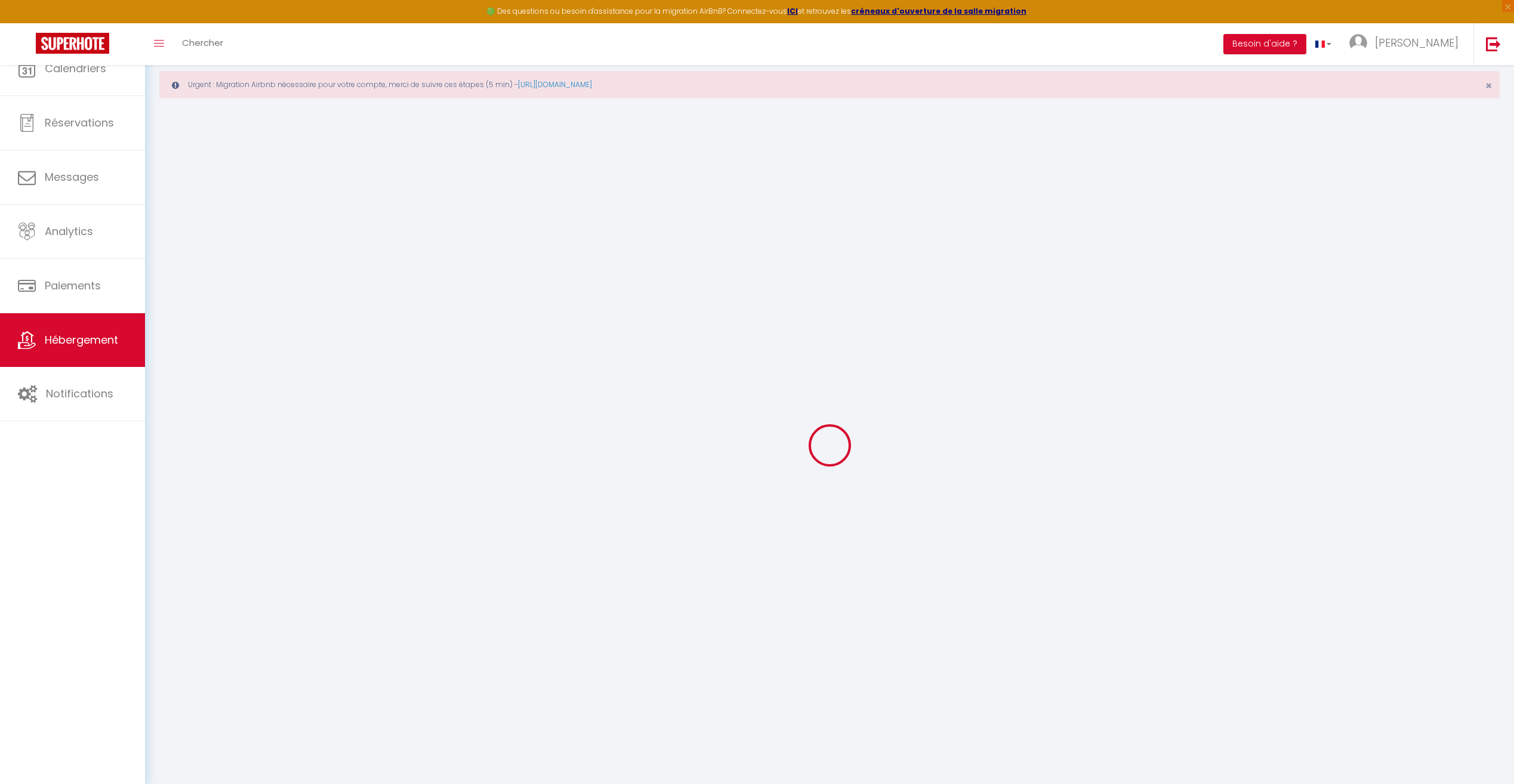
select select
checkbox input "false"
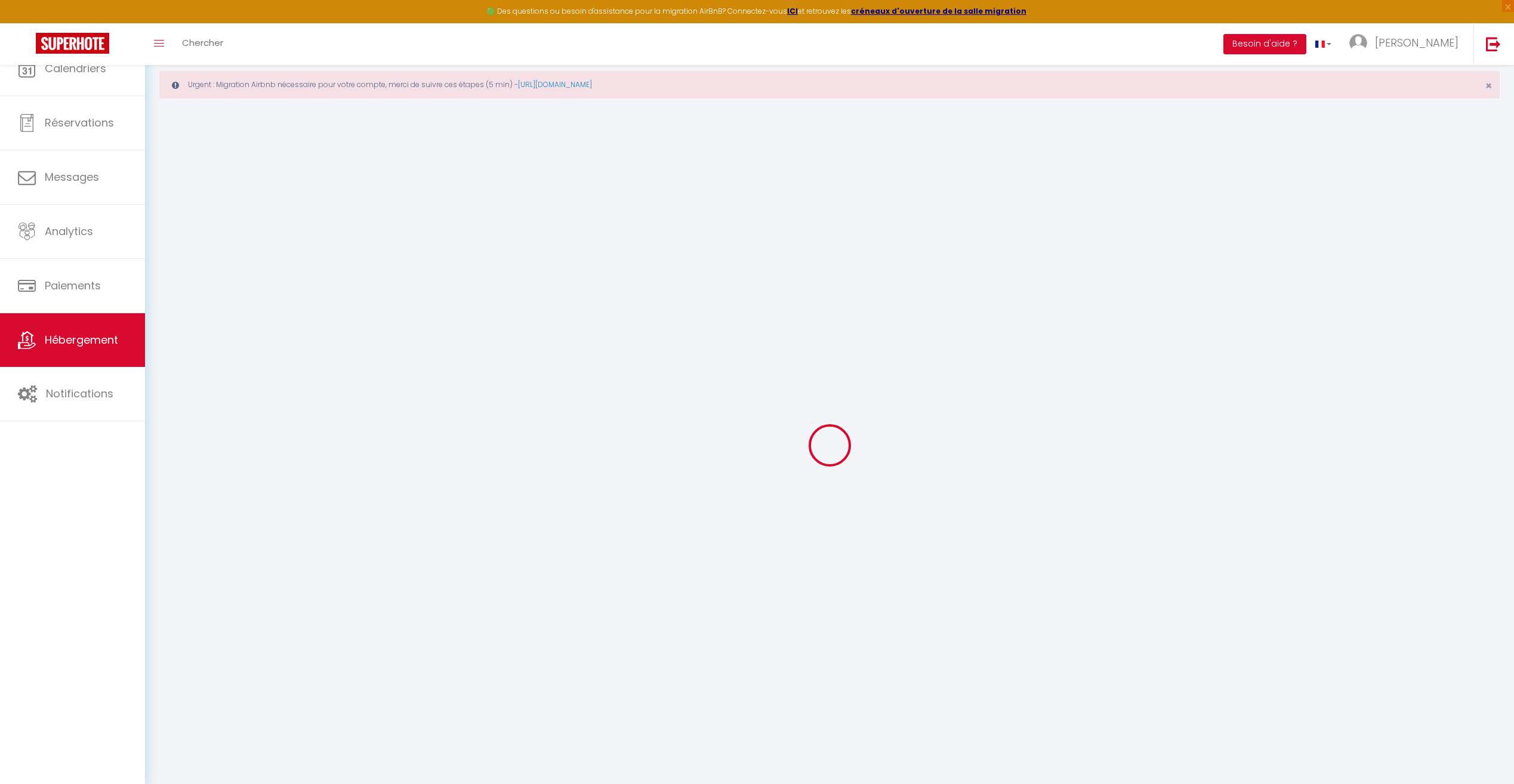
select select
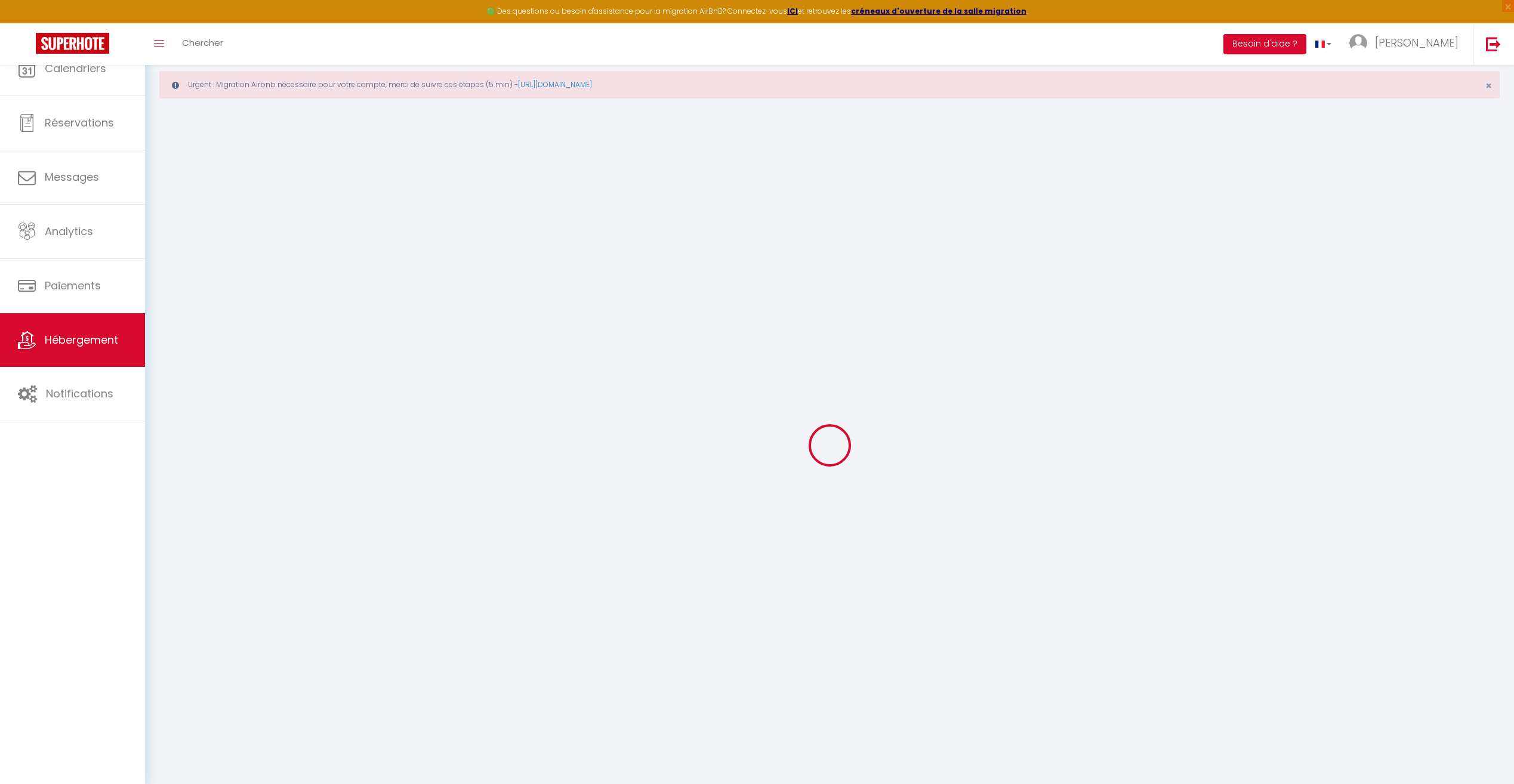
select select
checkbox input "false"
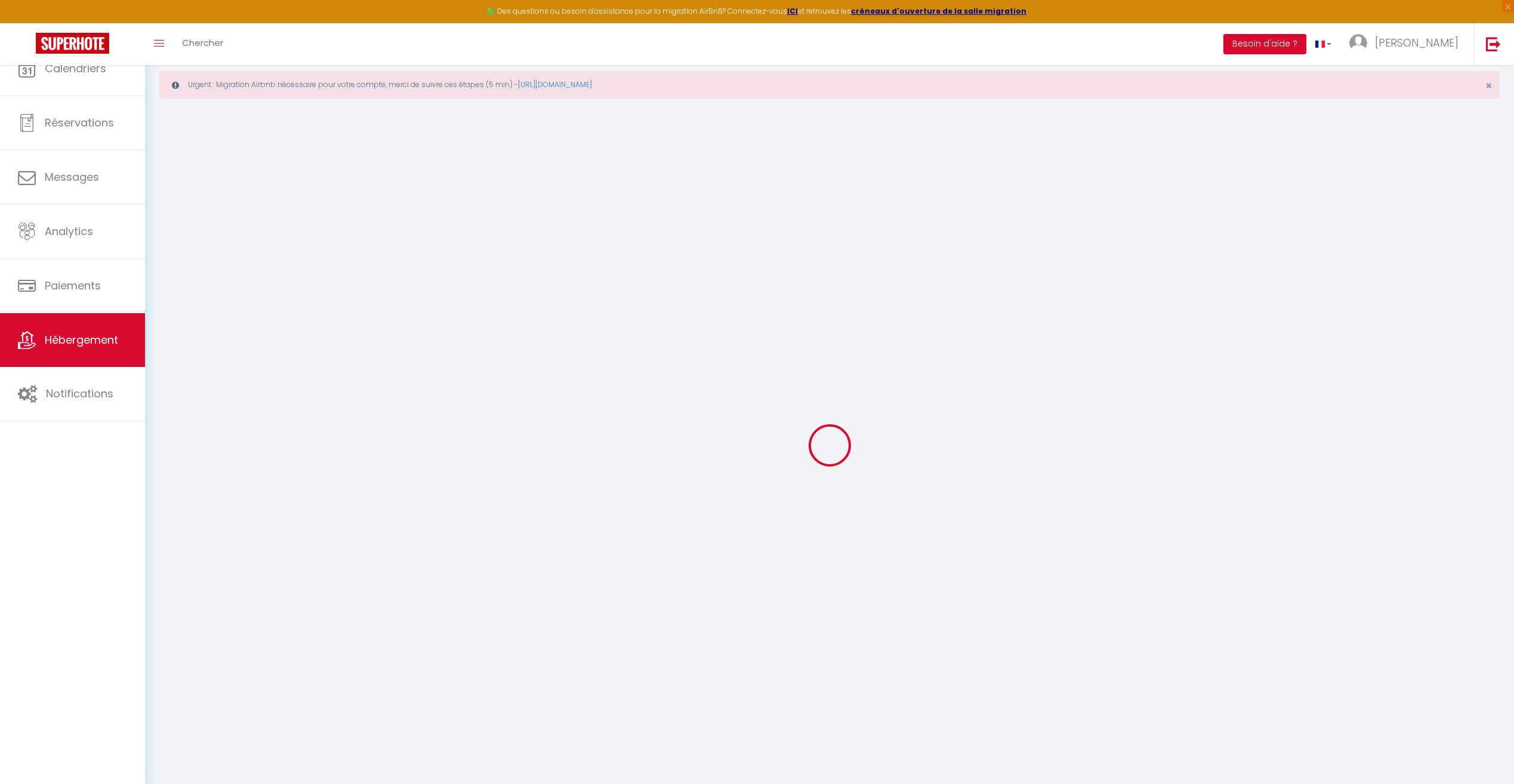
checkbox input "false"
select select
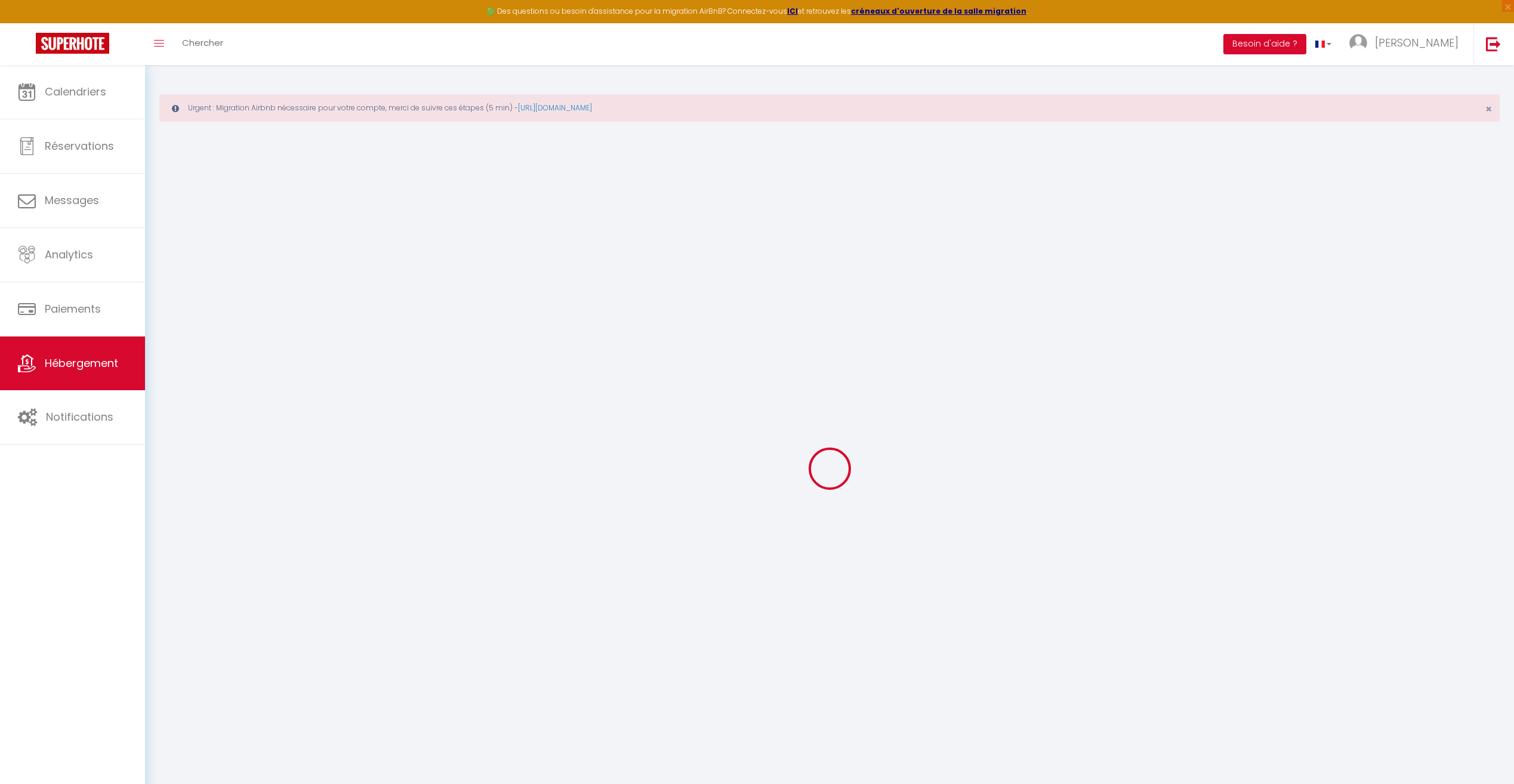
select select
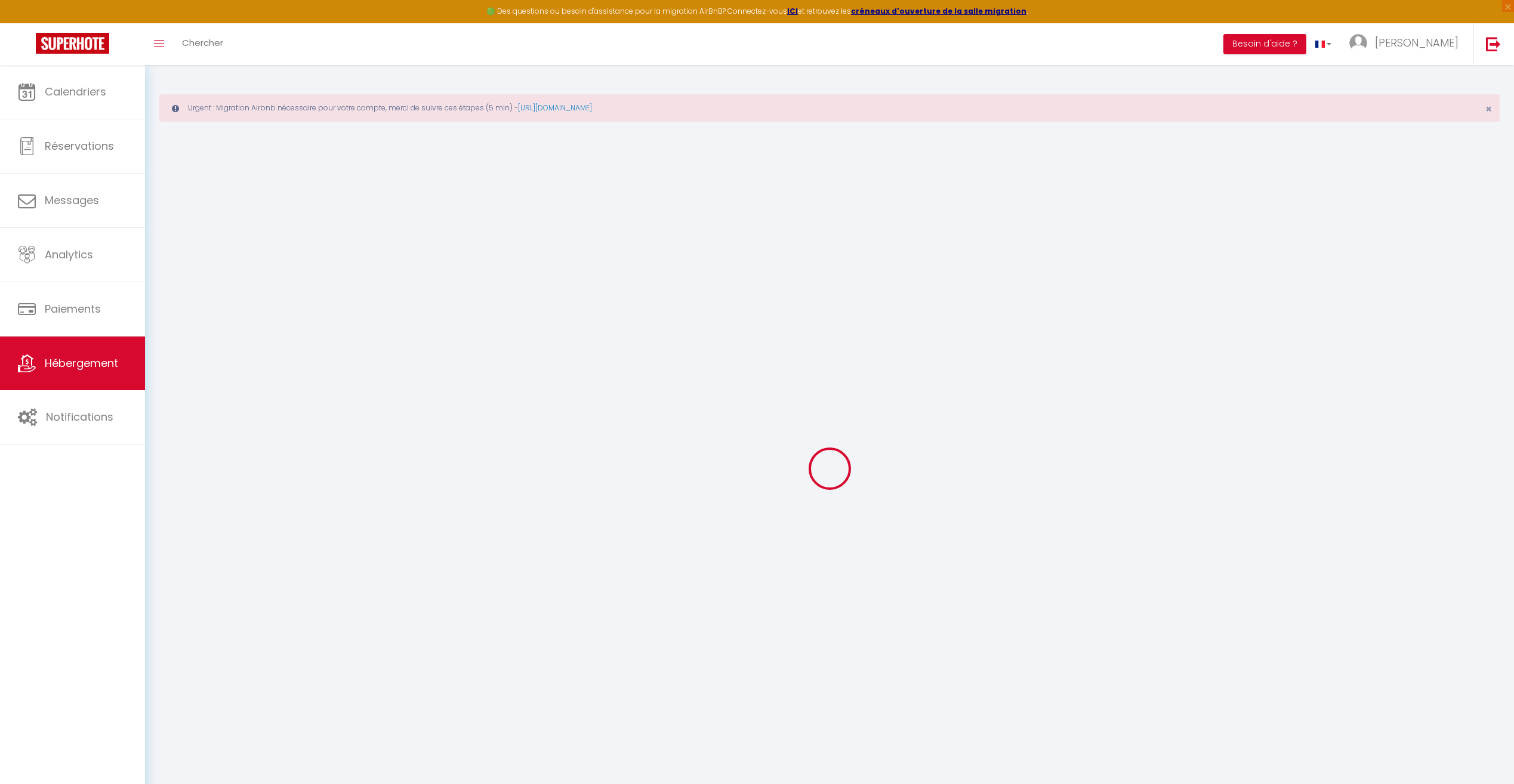
select select
checkbox input "false"
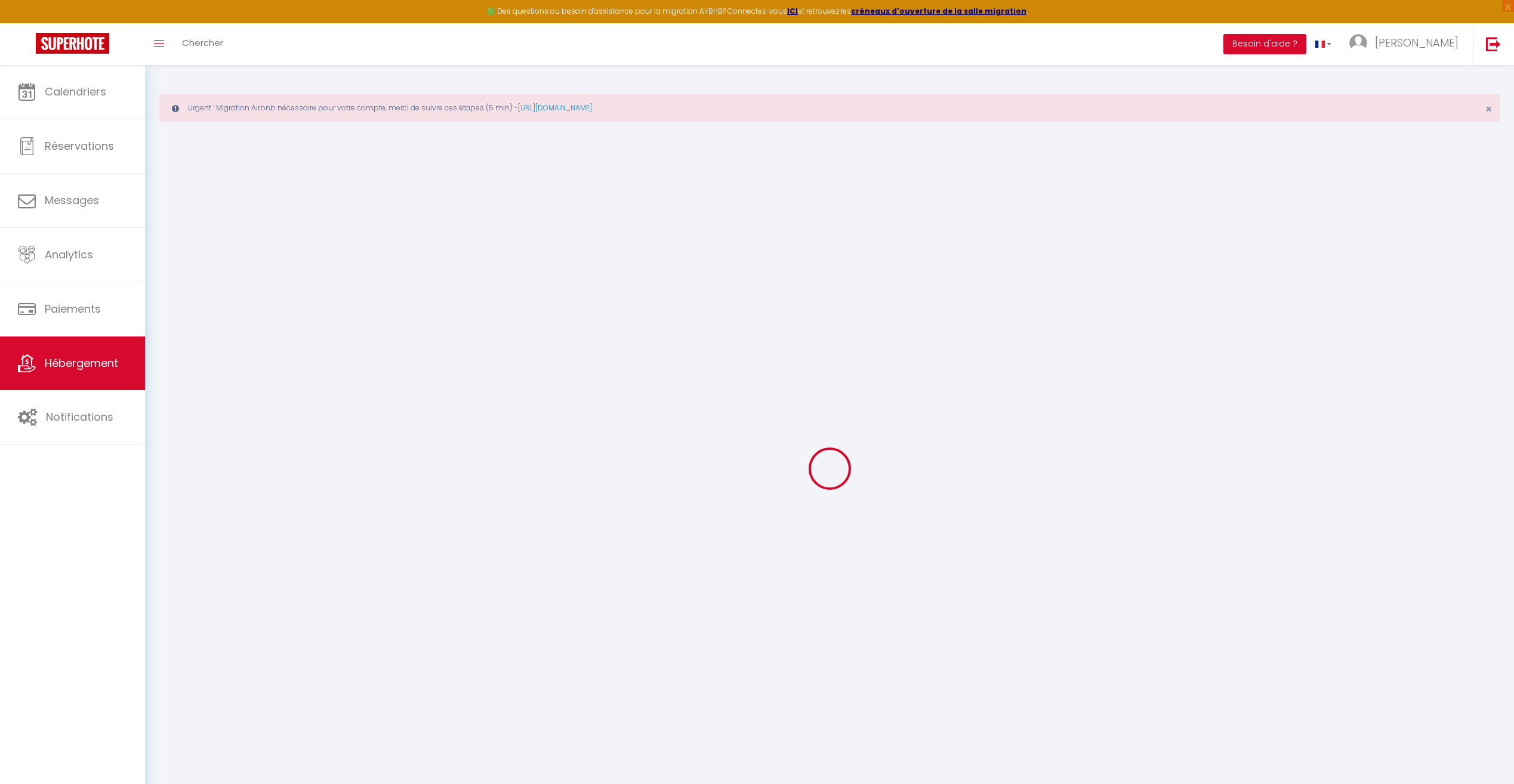
select select
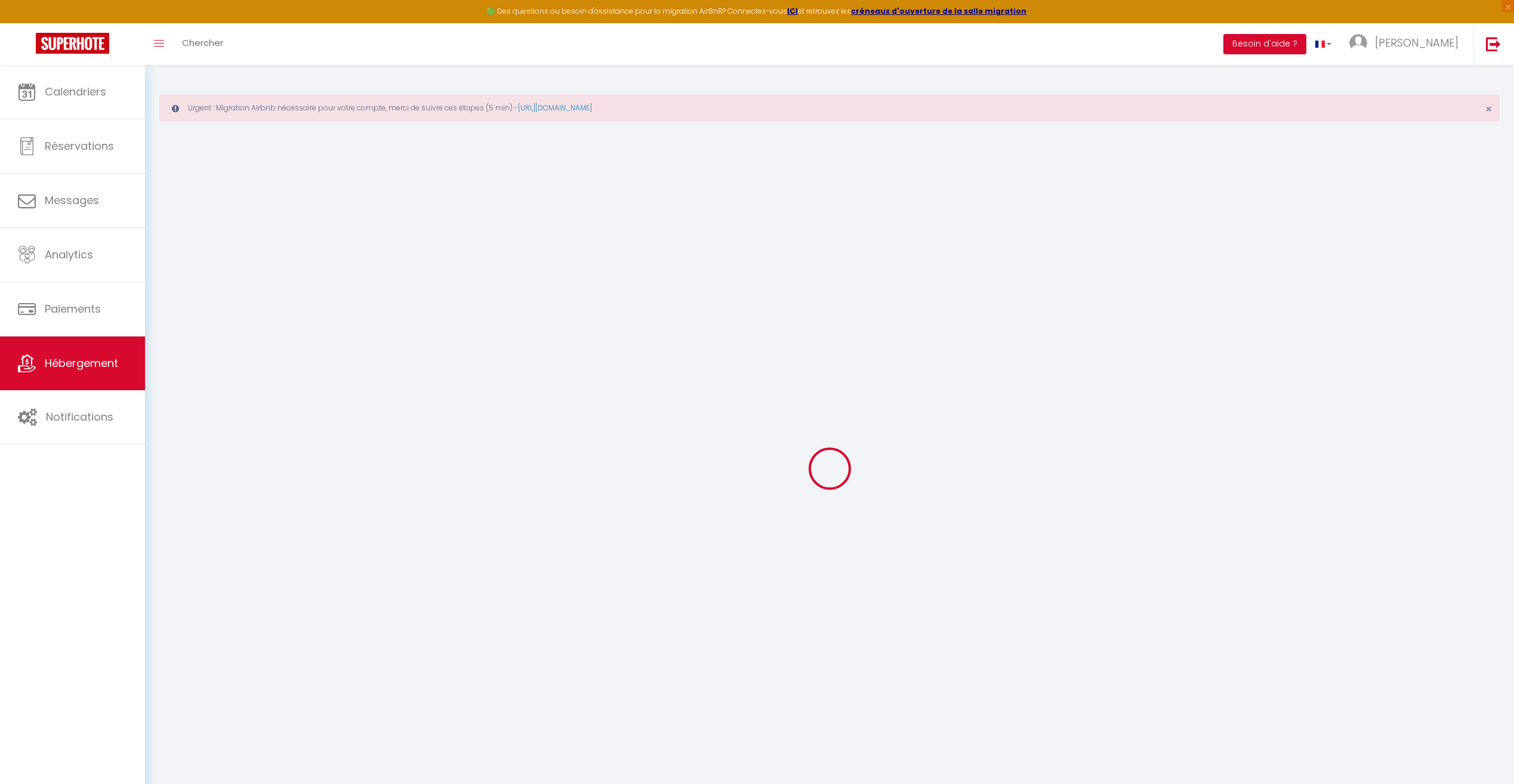
select select
checkbox input "false"
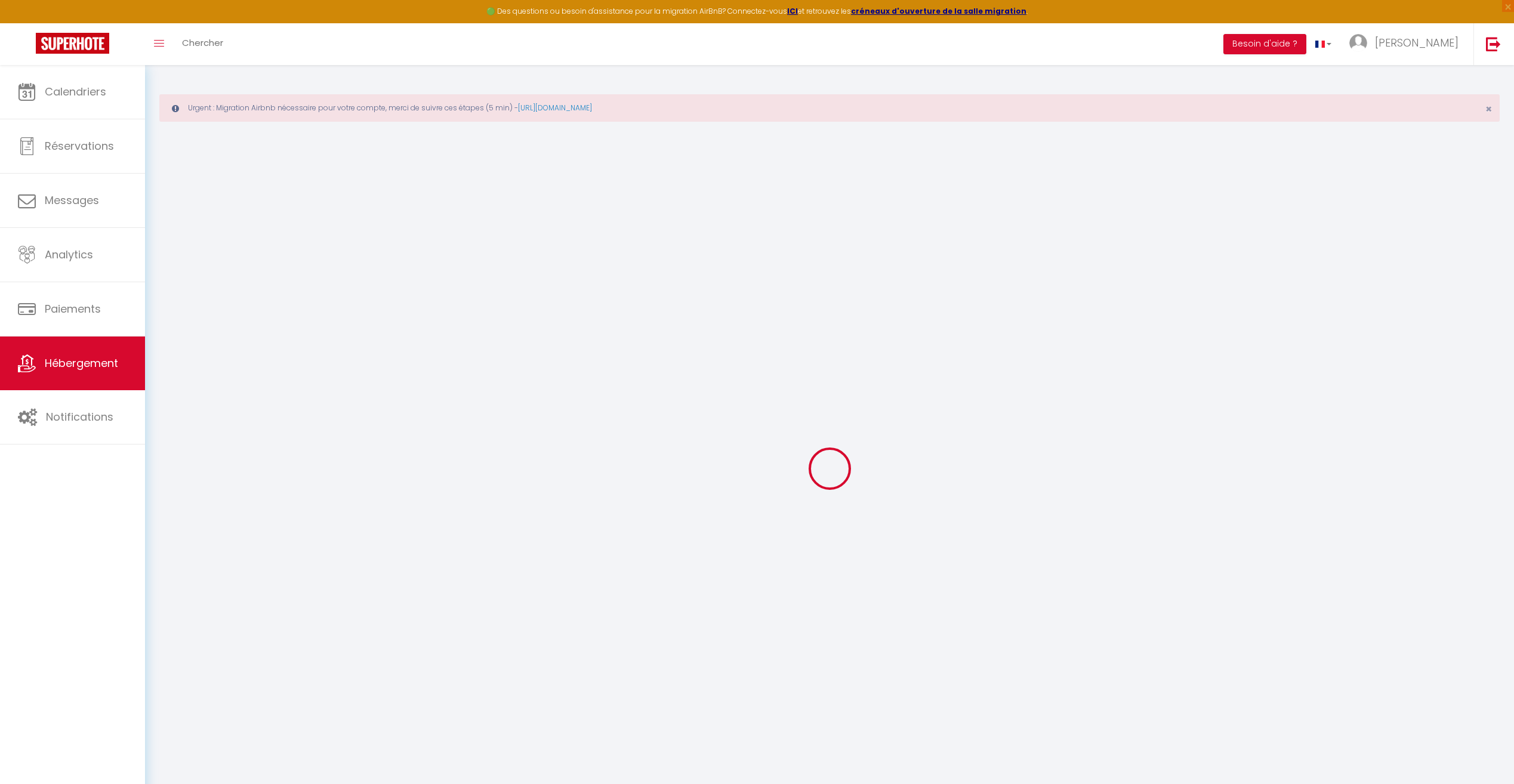
checkbox input "false"
select select
type input "ENARA - Pierre & toit de chaume - Piscine chauffée"
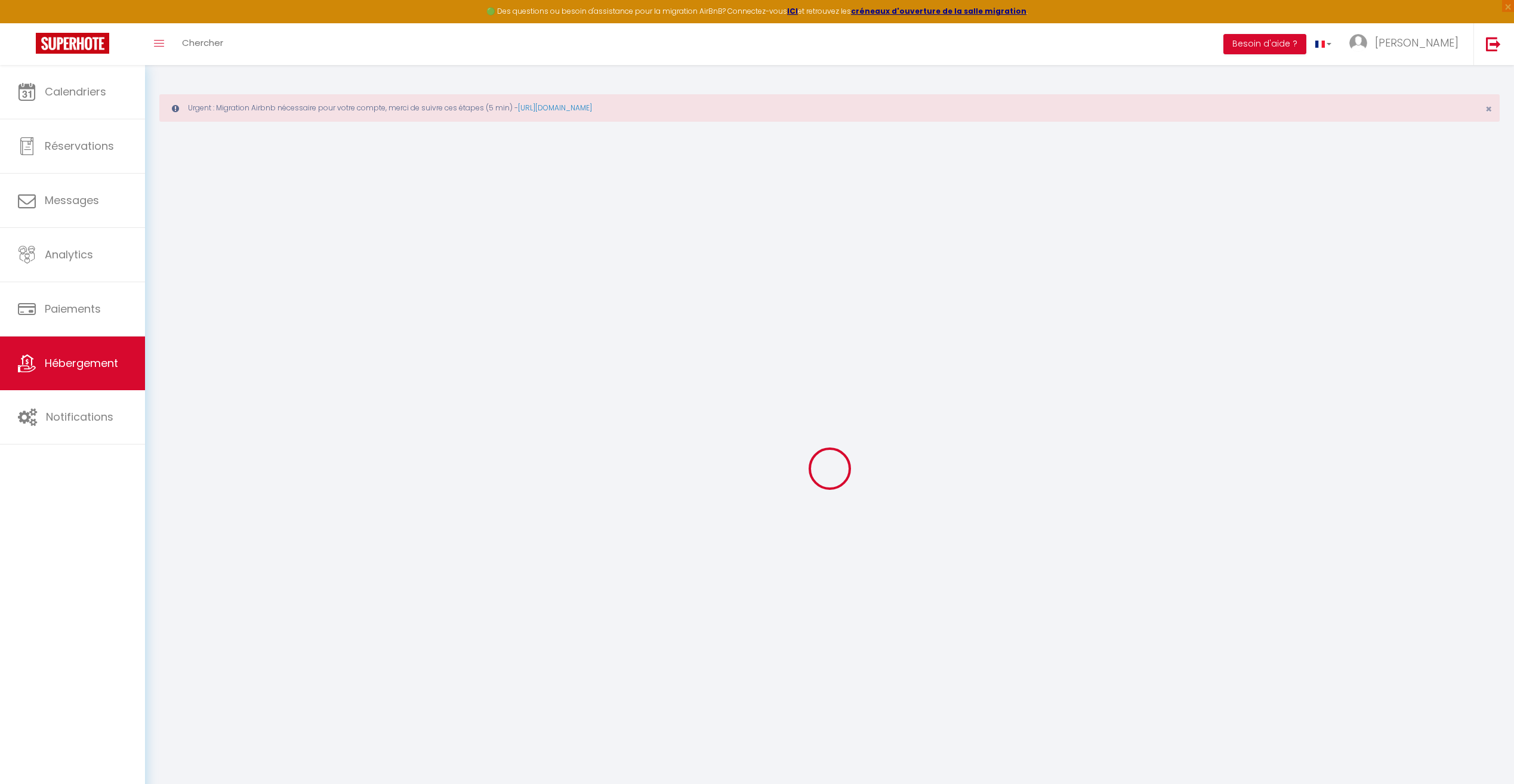
type input "[PERSON_NAME] [PERSON_NAME]"
select select "houses"
select select "15"
select select "5"
select select "4"
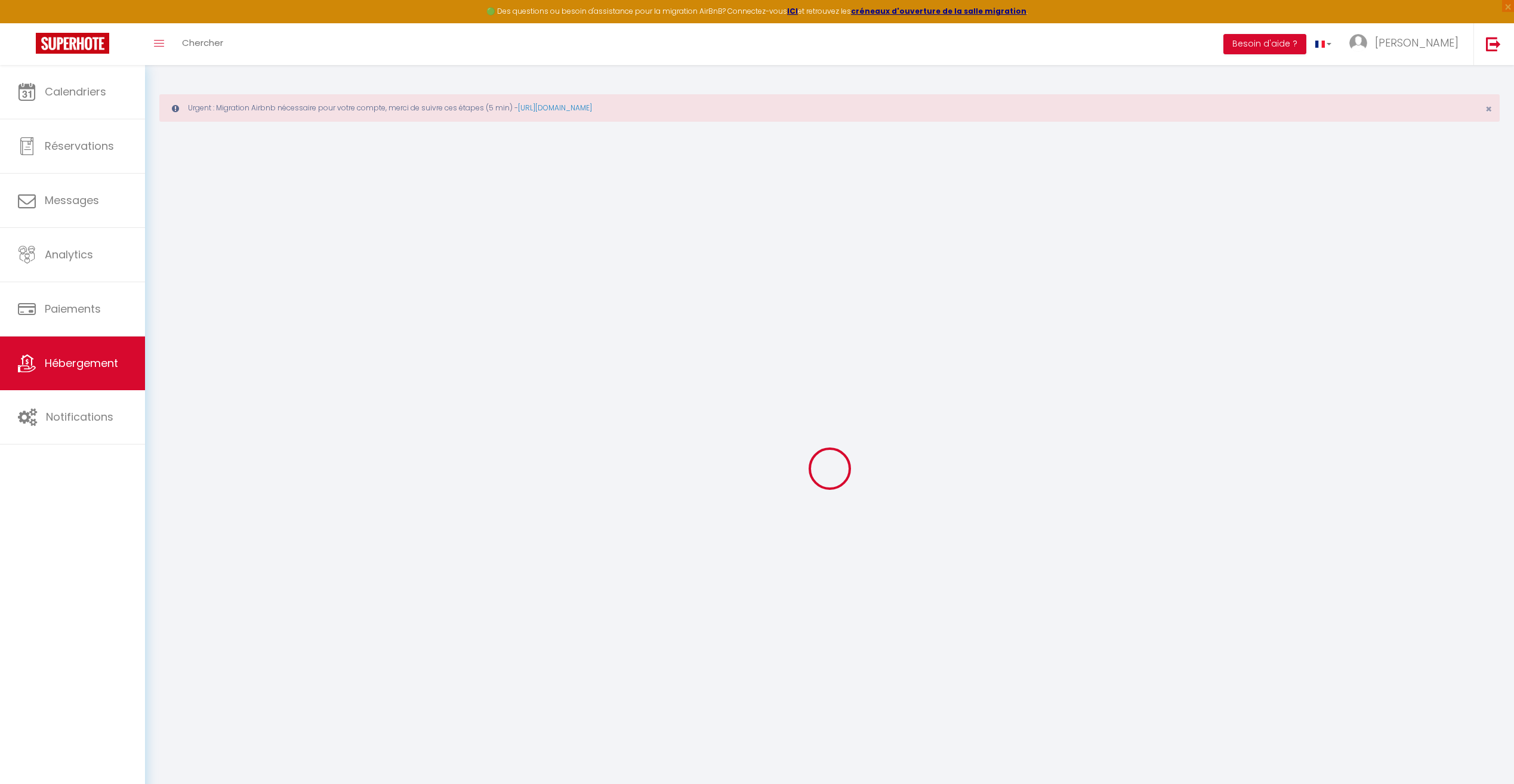
type input "350"
type input "200"
select select
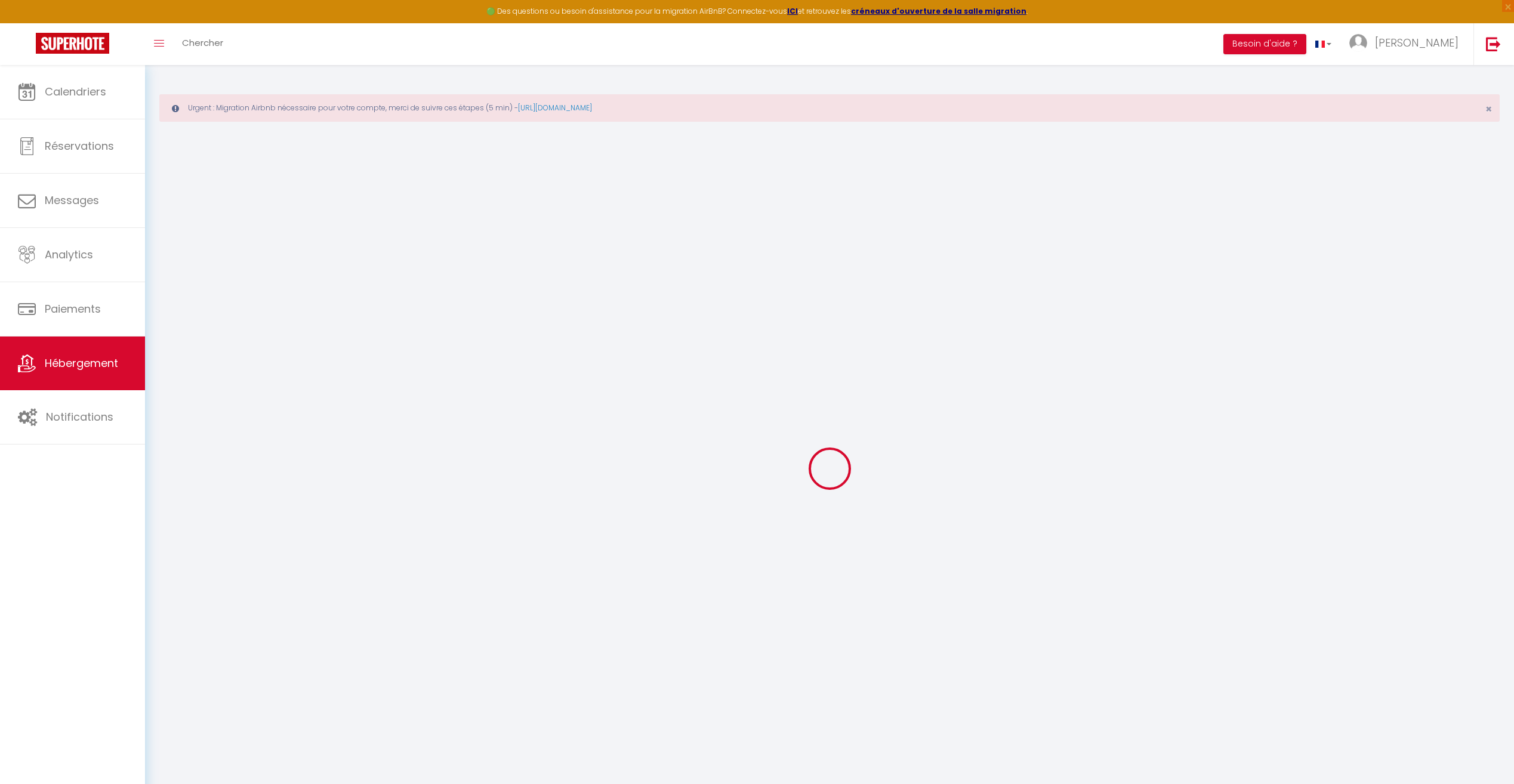
select select
type input "14110"
type input "Condé-en-[GEOGRAPHIC_DATA]"
type input "[PERSON_NAME][EMAIL_ADDRESS][PERSON_NAME][DOMAIN_NAME]"
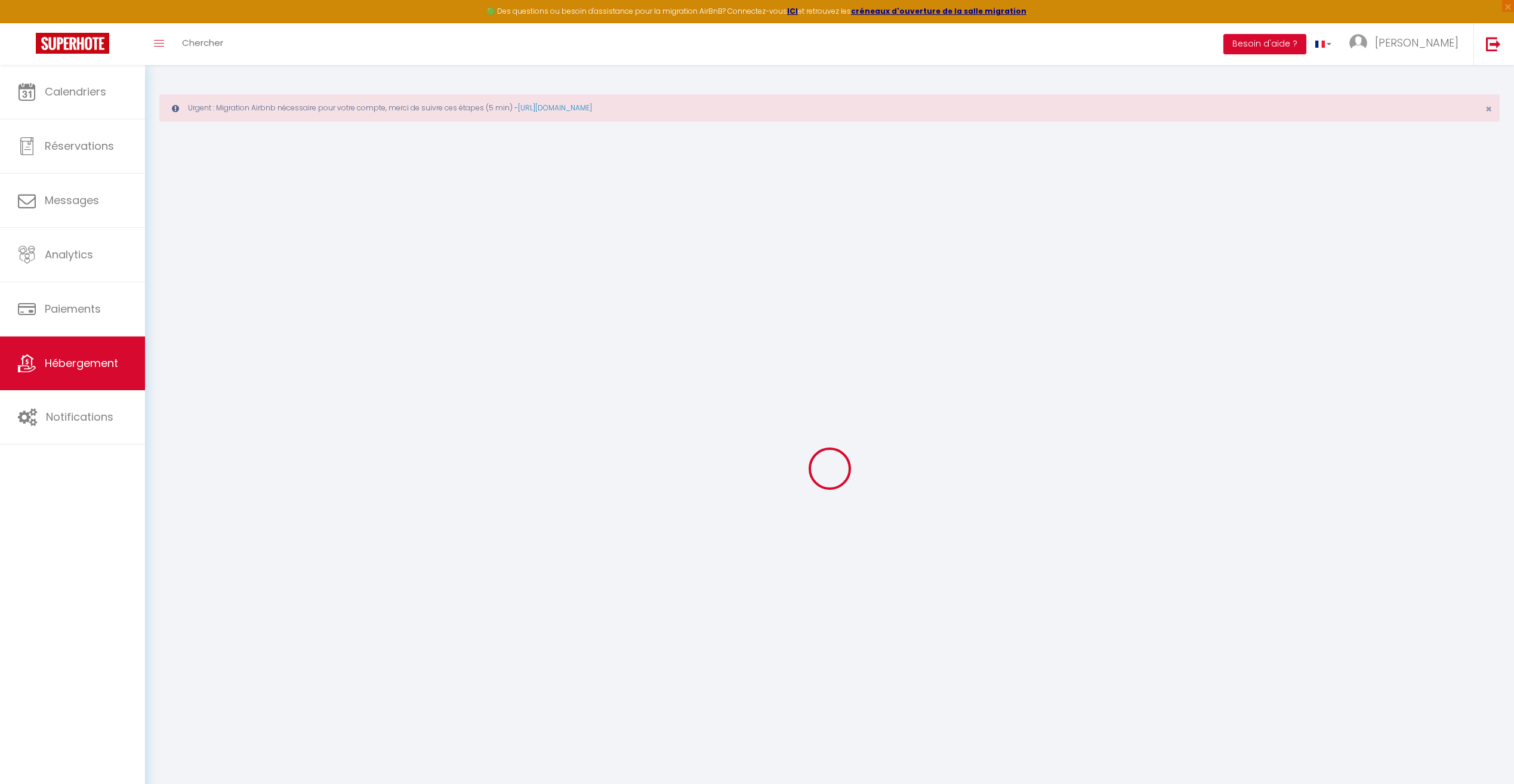
select select
checkbox input "false"
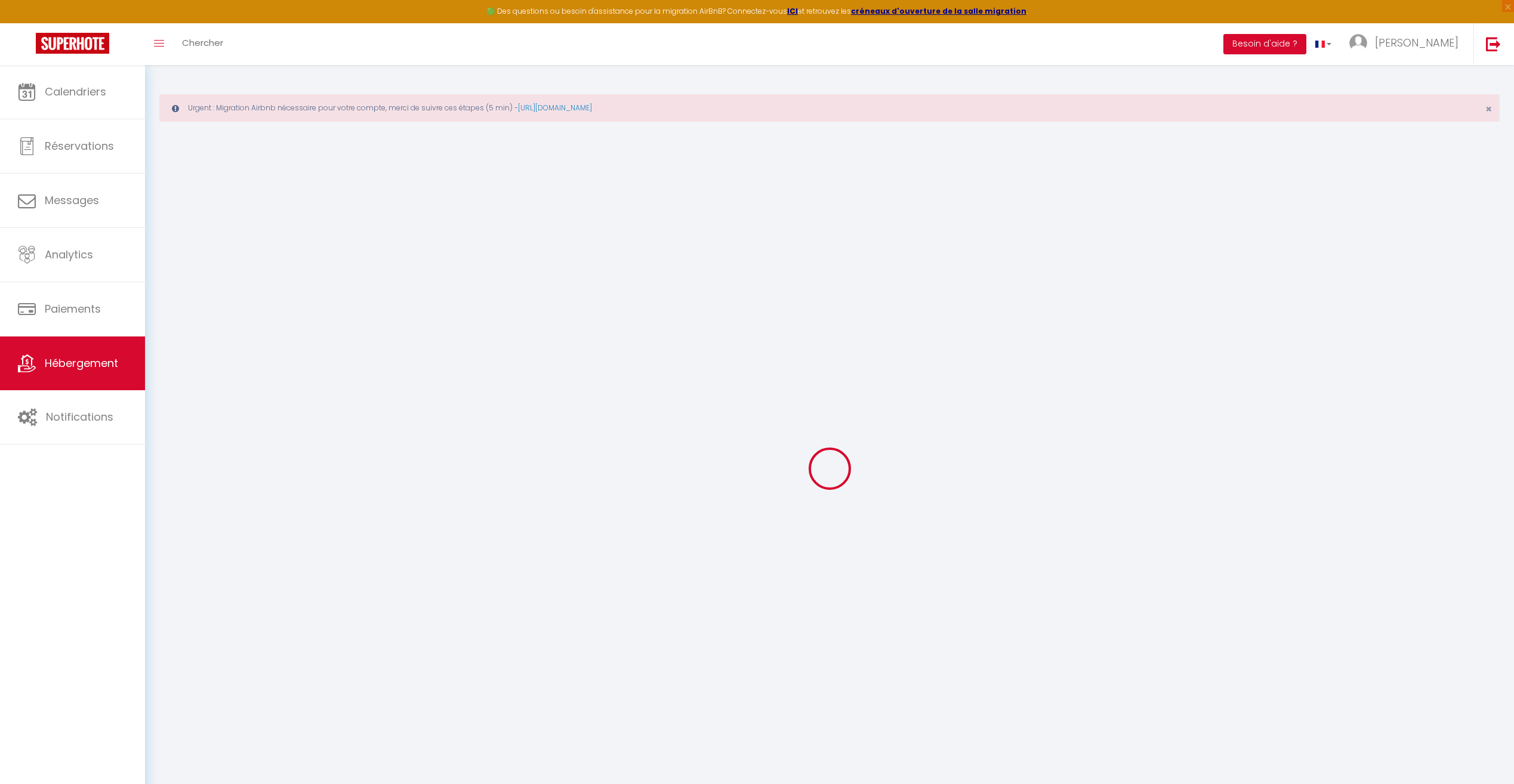
type input "0"
select select "16:00"
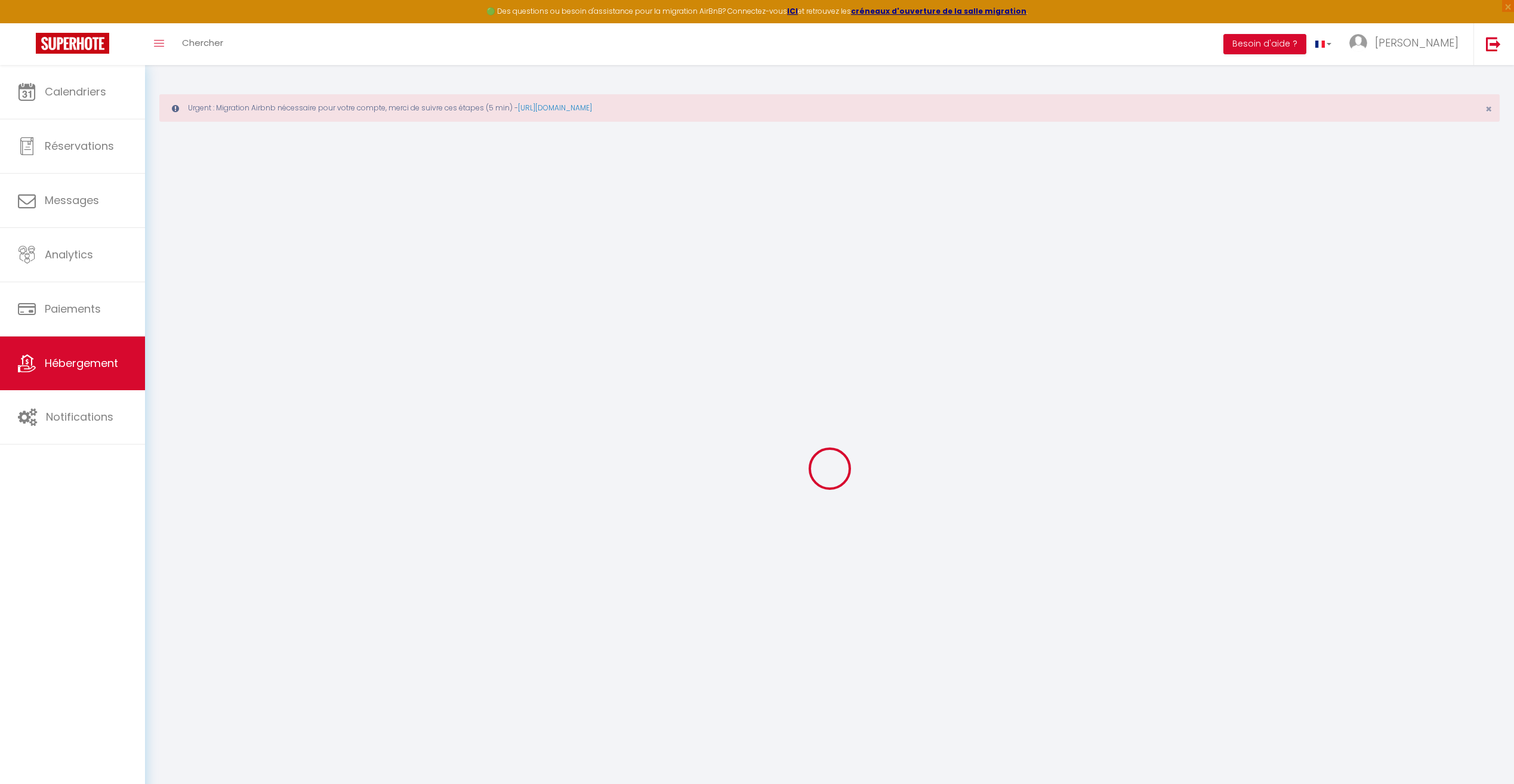
select select
select select "12:00"
select select "30"
select select "120"
select select
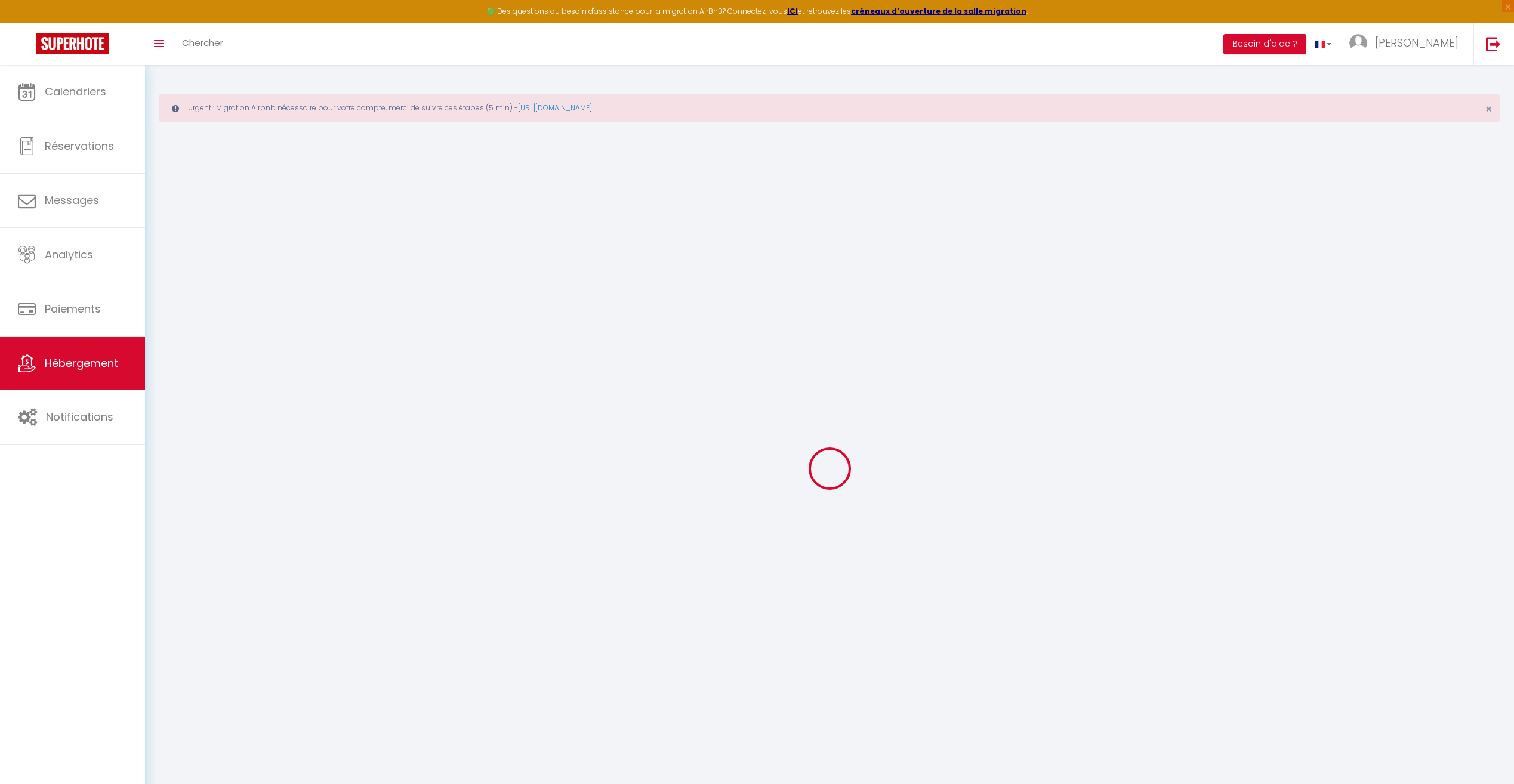
select select
checkbox input "false"
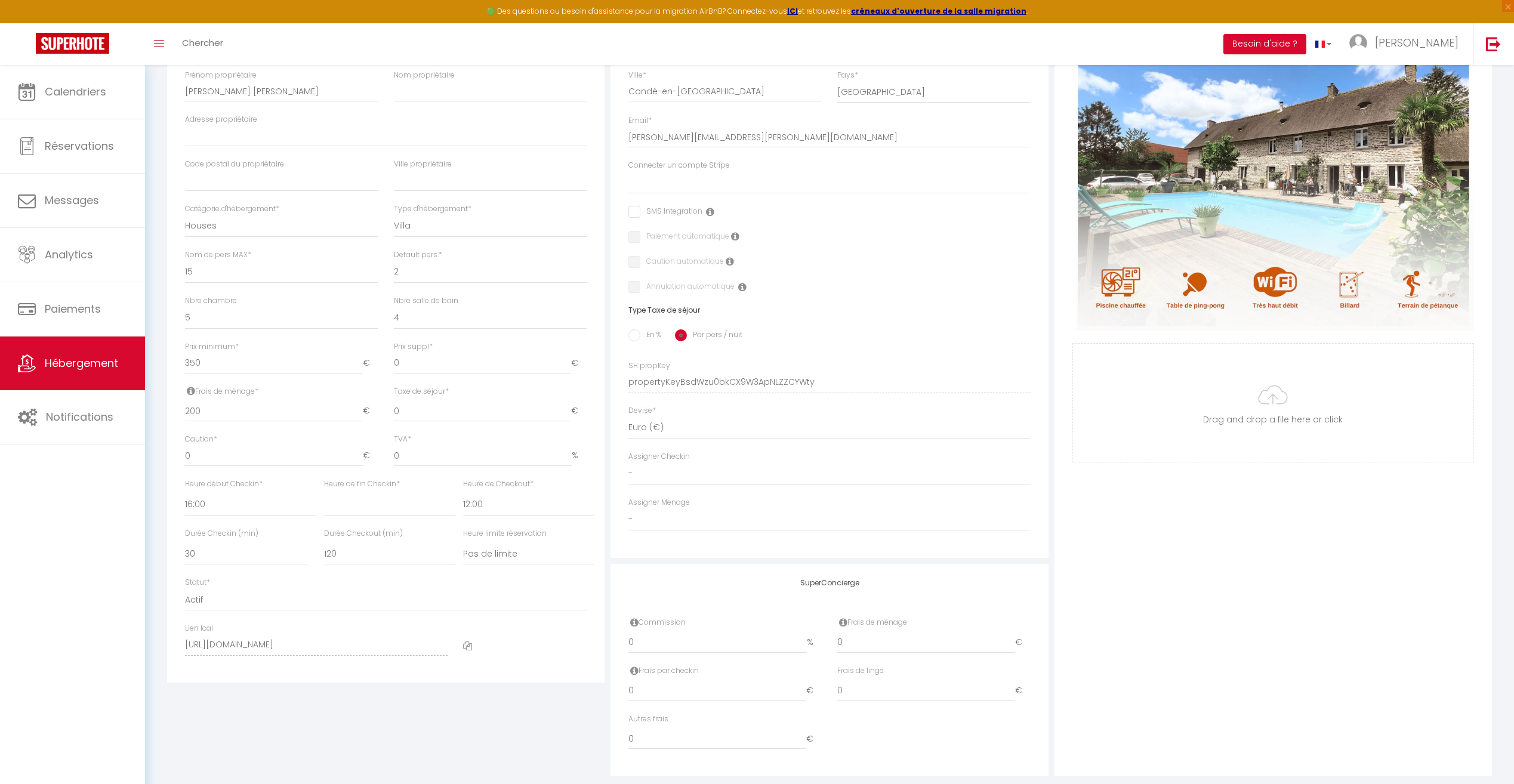
scroll to position [298, 0]
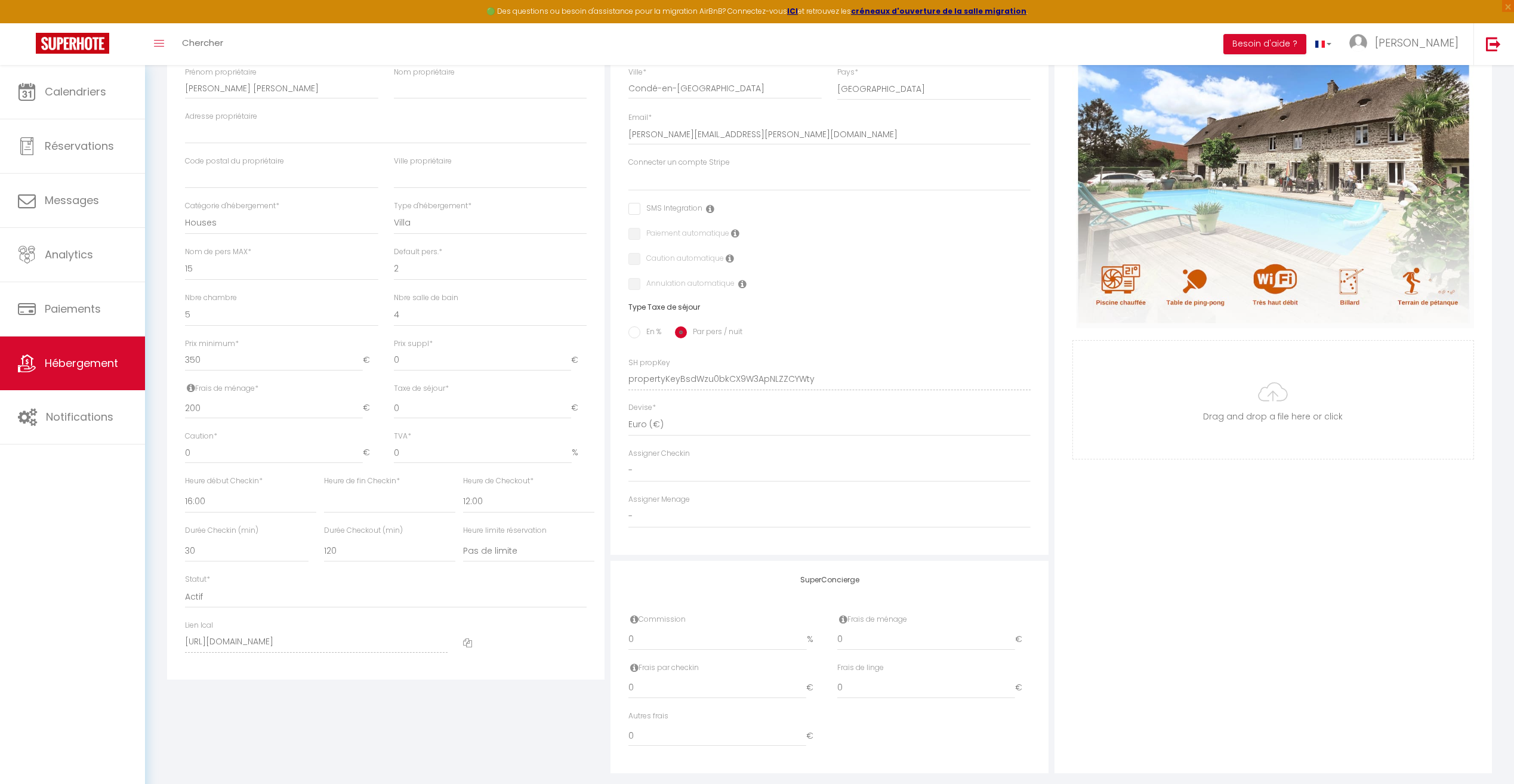
select select
checkbox input "false"
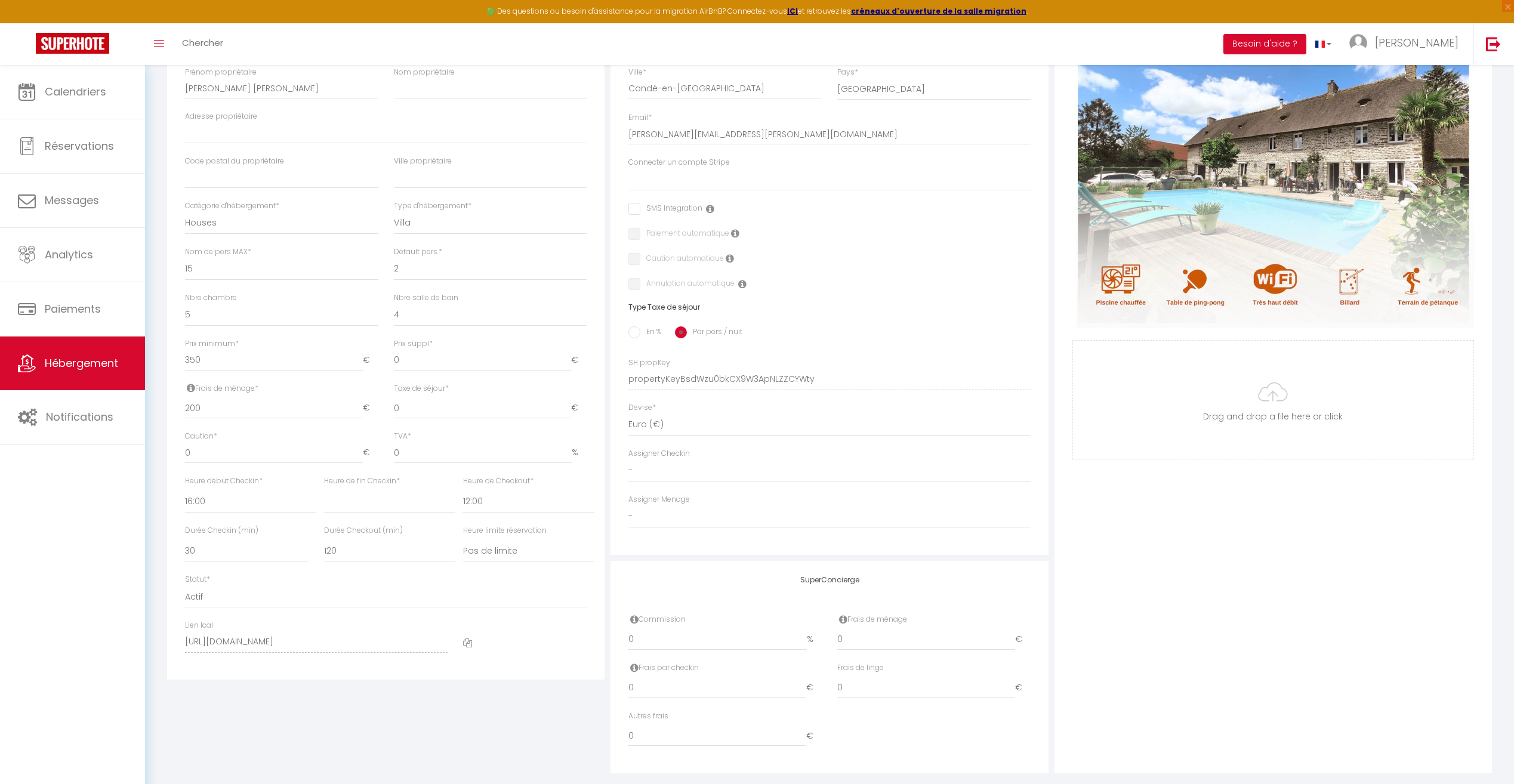
checkbox input "false"
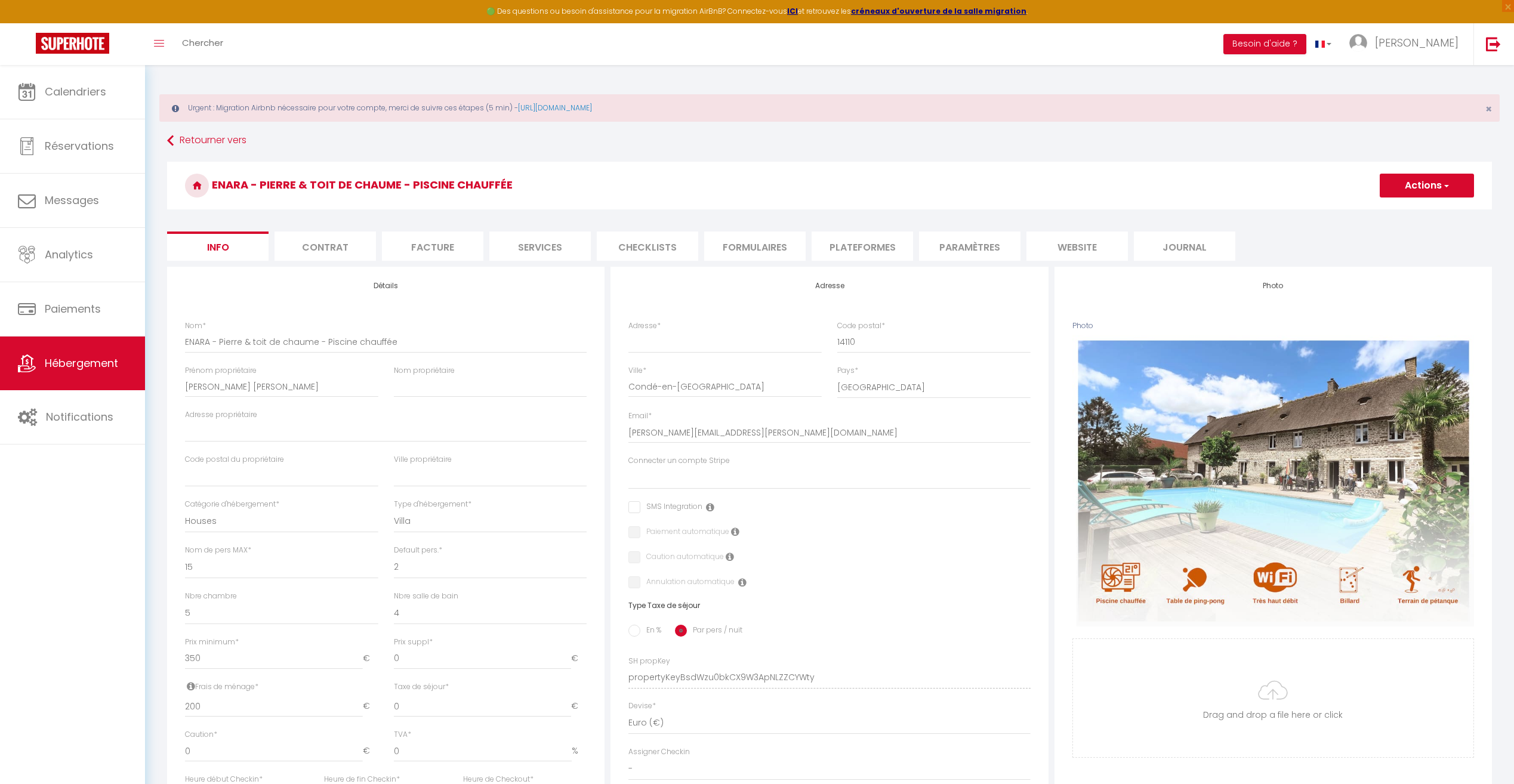
click at [672, 254] on li "Checklists" at bounding box center [647, 246] width 101 height 29
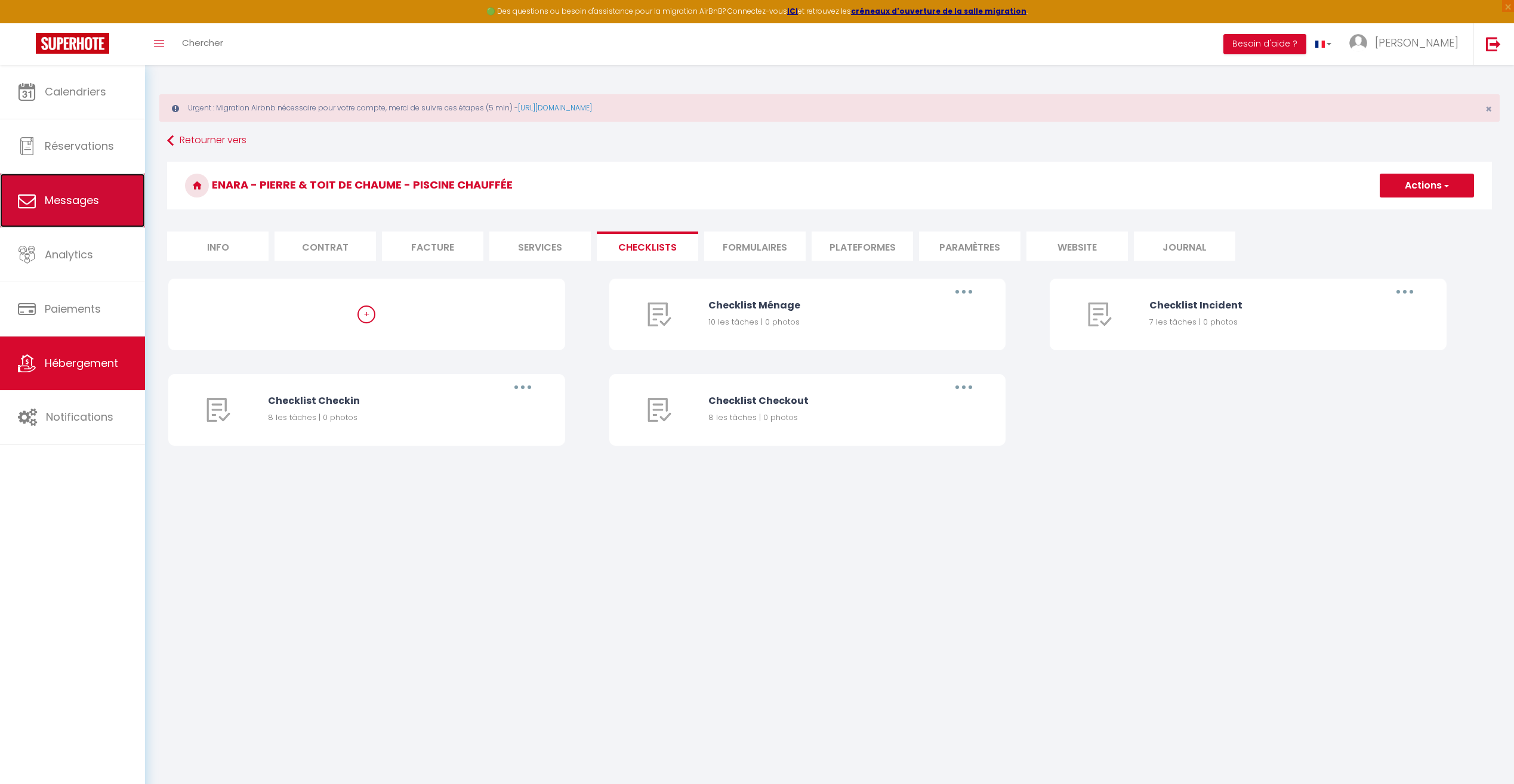
click at [59, 193] on span "Messages" at bounding box center [72, 200] width 54 height 15
select select "message"
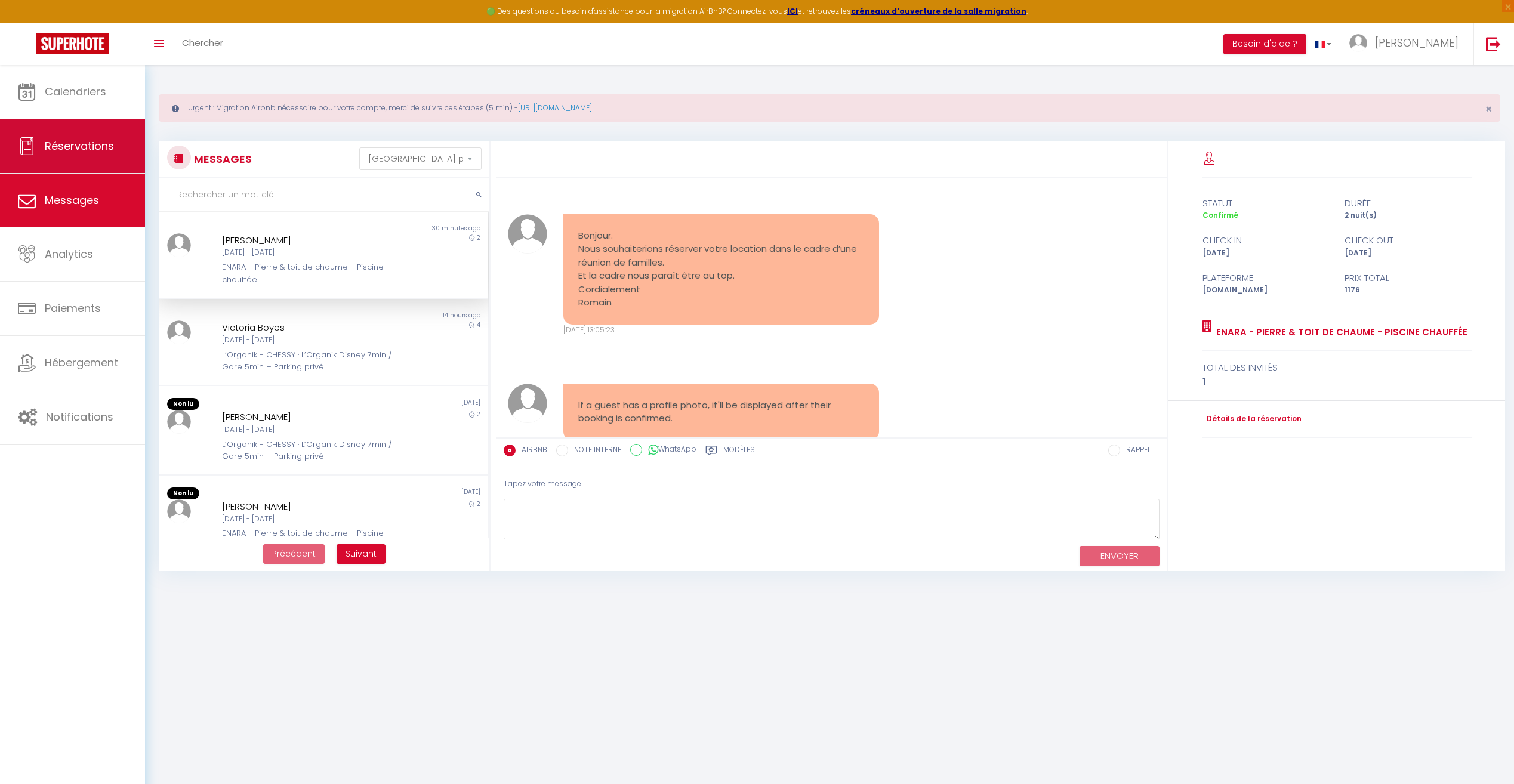
scroll to position [4802, 0]
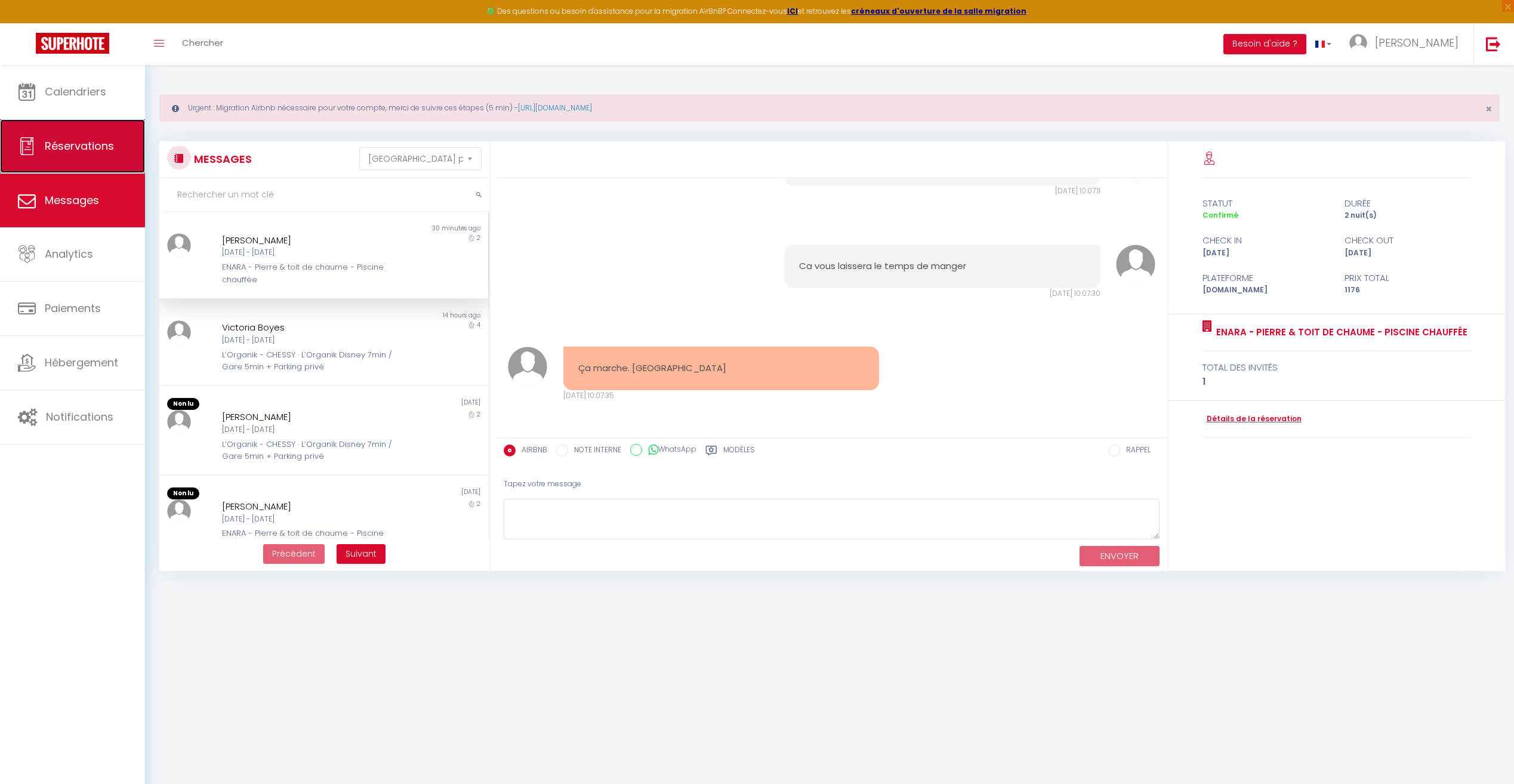
click at [65, 151] on span "Réservations" at bounding box center [79, 145] width 69 height 15
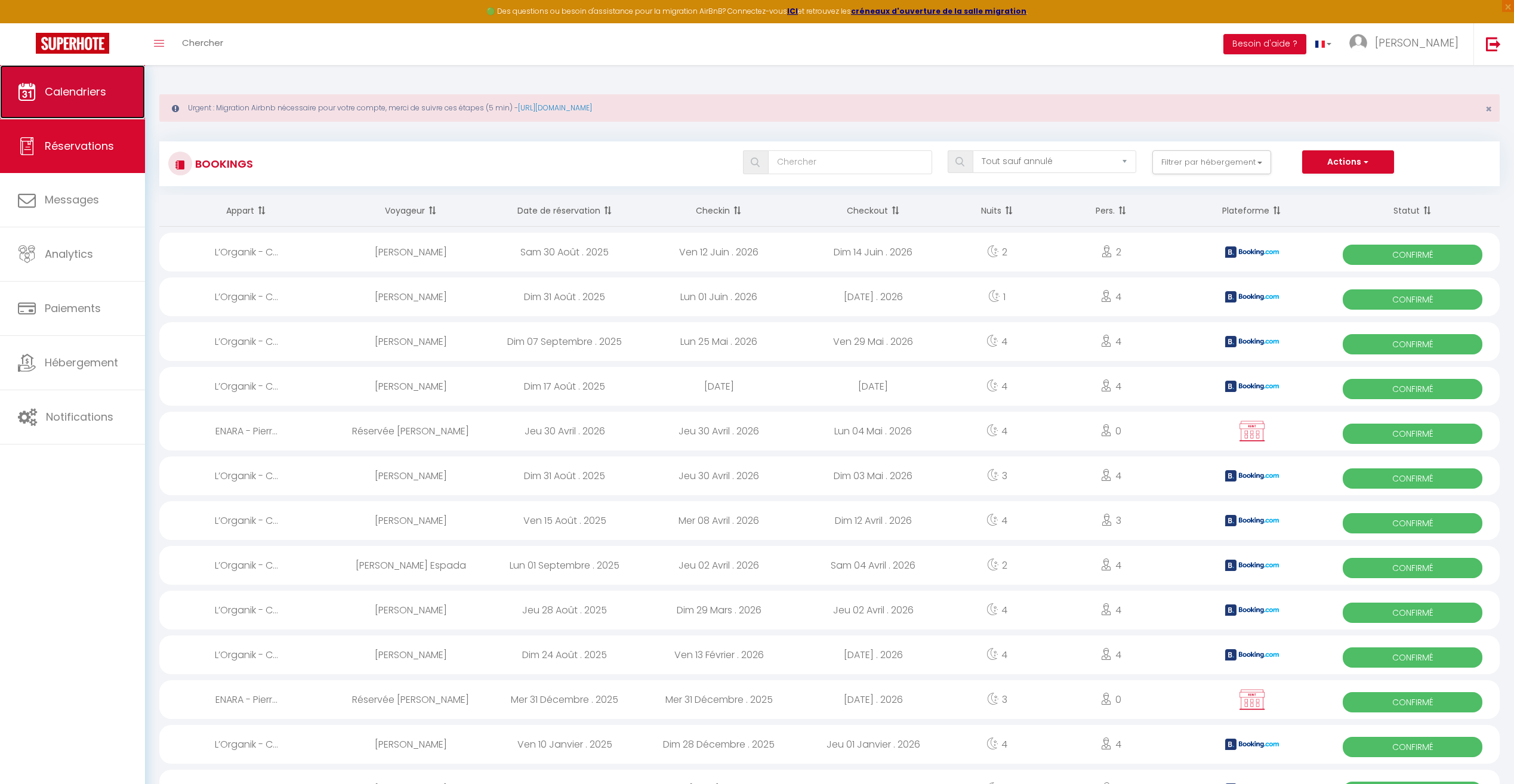
click at [80, 97] on span "Calendriers" at bounding box center [76, 92] width 62 height 15
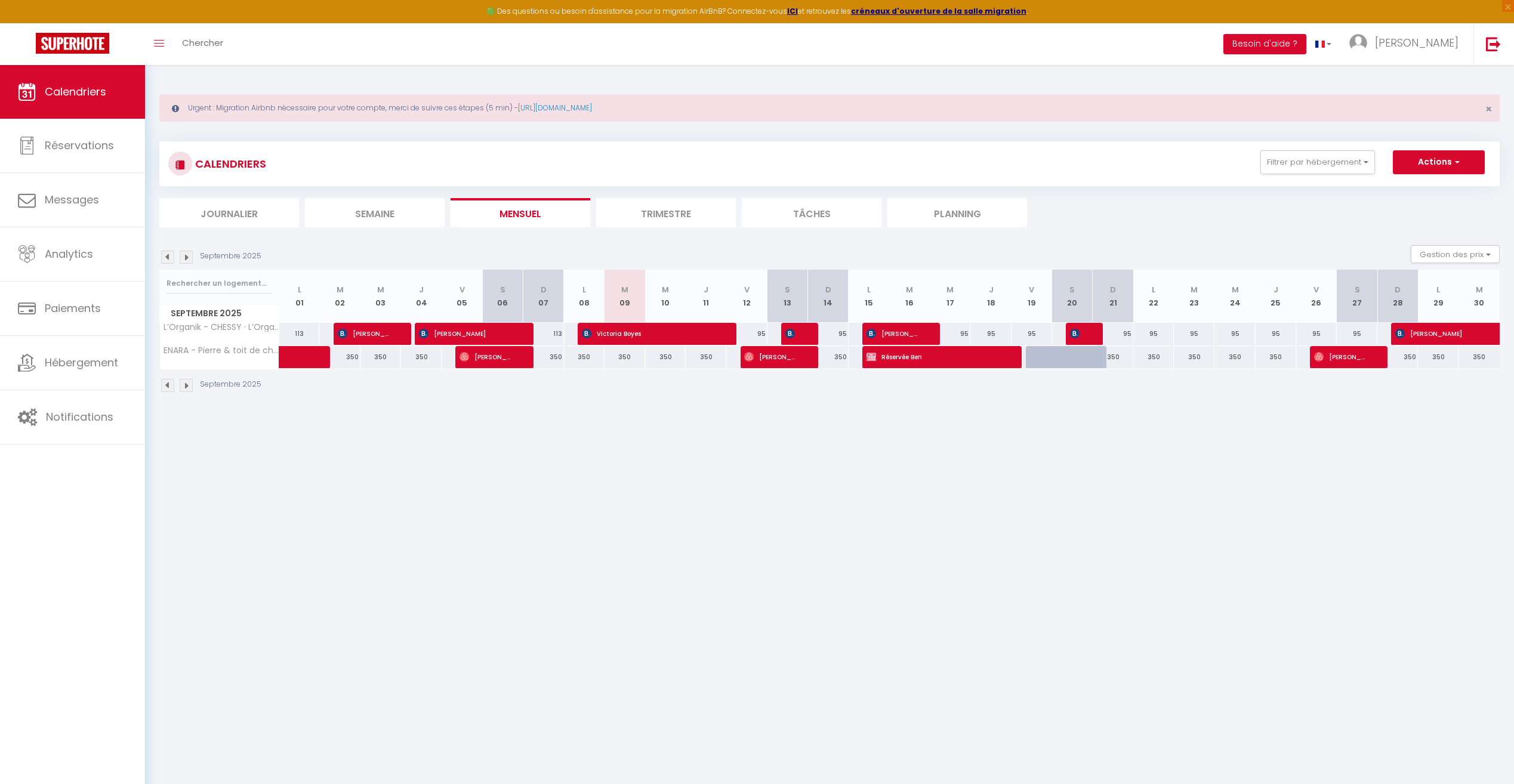
click at [970, 213] on li "Planning" at bounding box center [958, 213] width 140 height 29
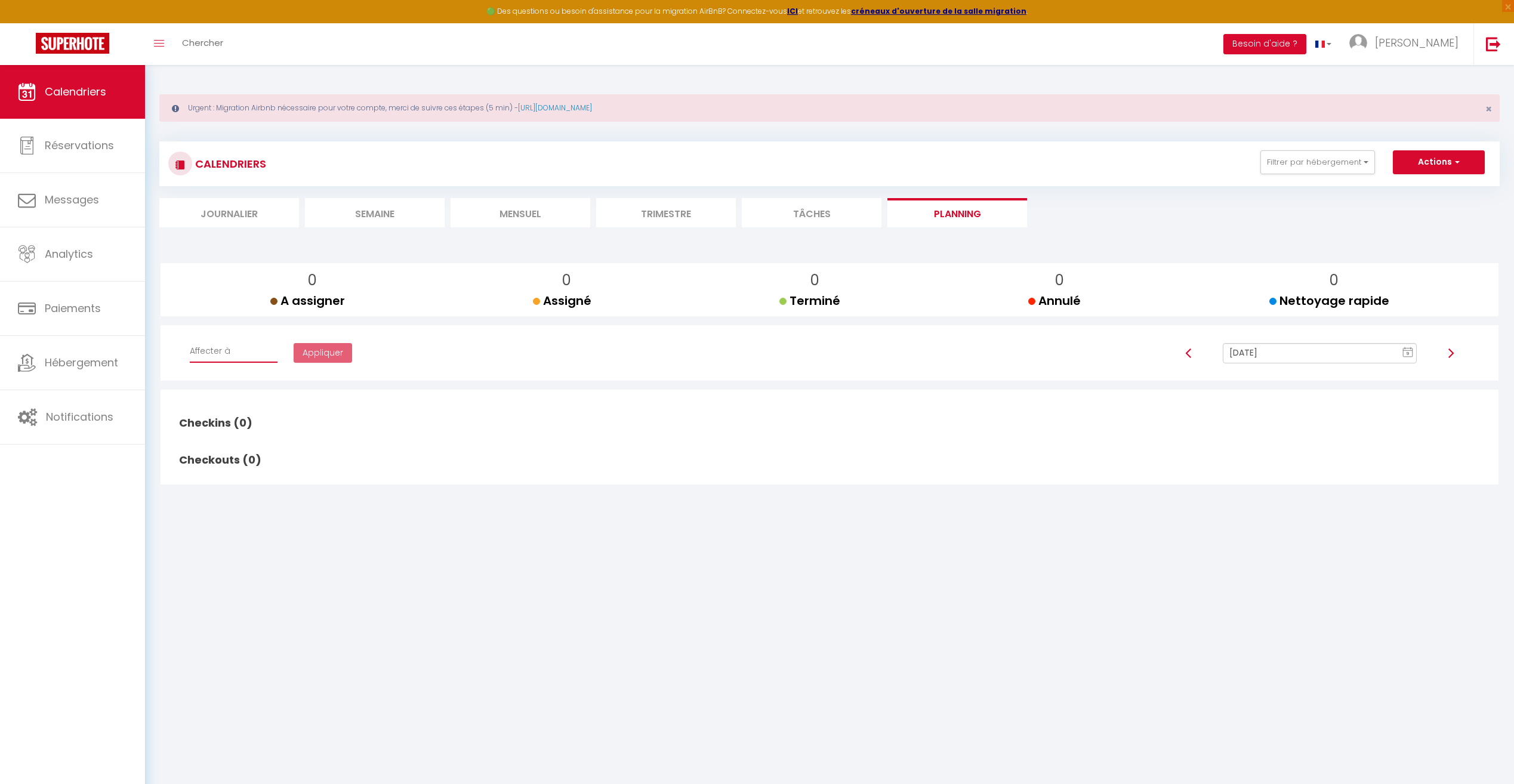
click at [235, 358] on select "Affecter à [PERSON_NAME] [PERSON_NAME]" at bounding box center [233, 351] width 87 height 23
click at [600, 617] on body "🟢 Des questions ou besoin d'assistance pour la migration AirBnB? Connectez-vous…" at bounding box center [757, 457] width 1514 height 784
click at [96, 152] on span "Réservations" at bounding box center [79, 145] width 69 height 15
select select "not_cancelled"
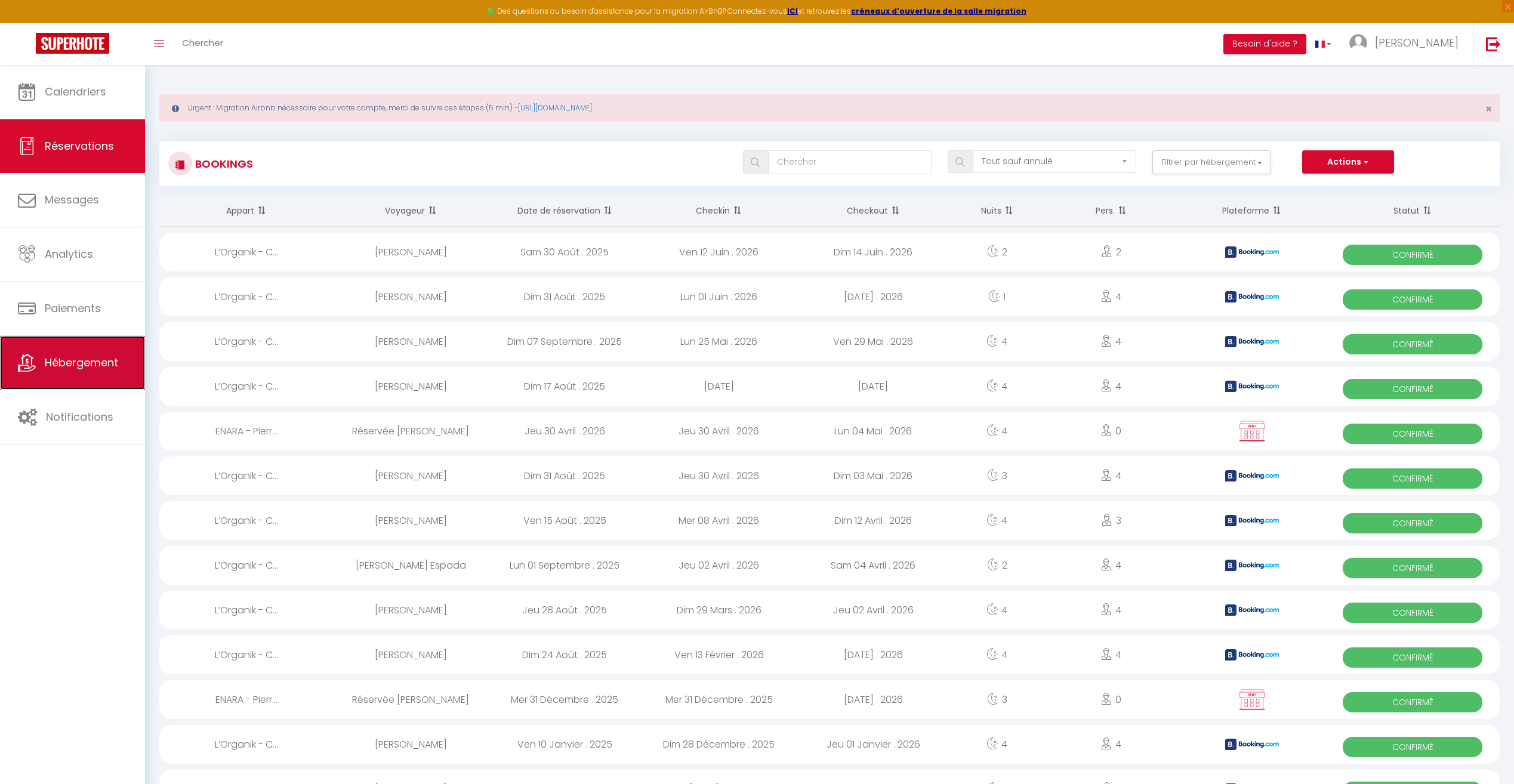
click at [79, 363] on span "Hébergement" at bounding box center [82, 362] width 73 height 15
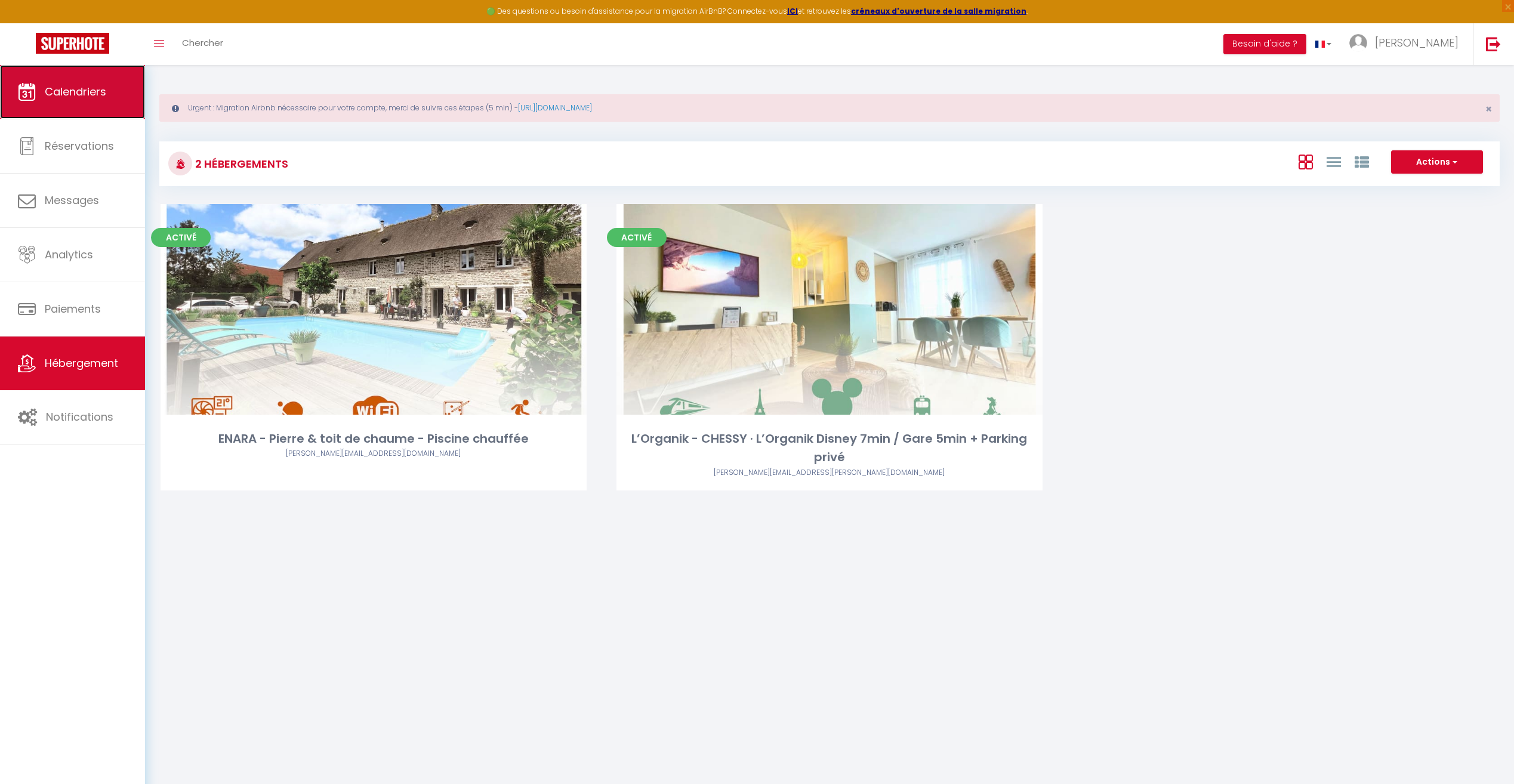
click at [85, 104] on link "Calendriers" at bounding box center [72, 92] width 145 height 54
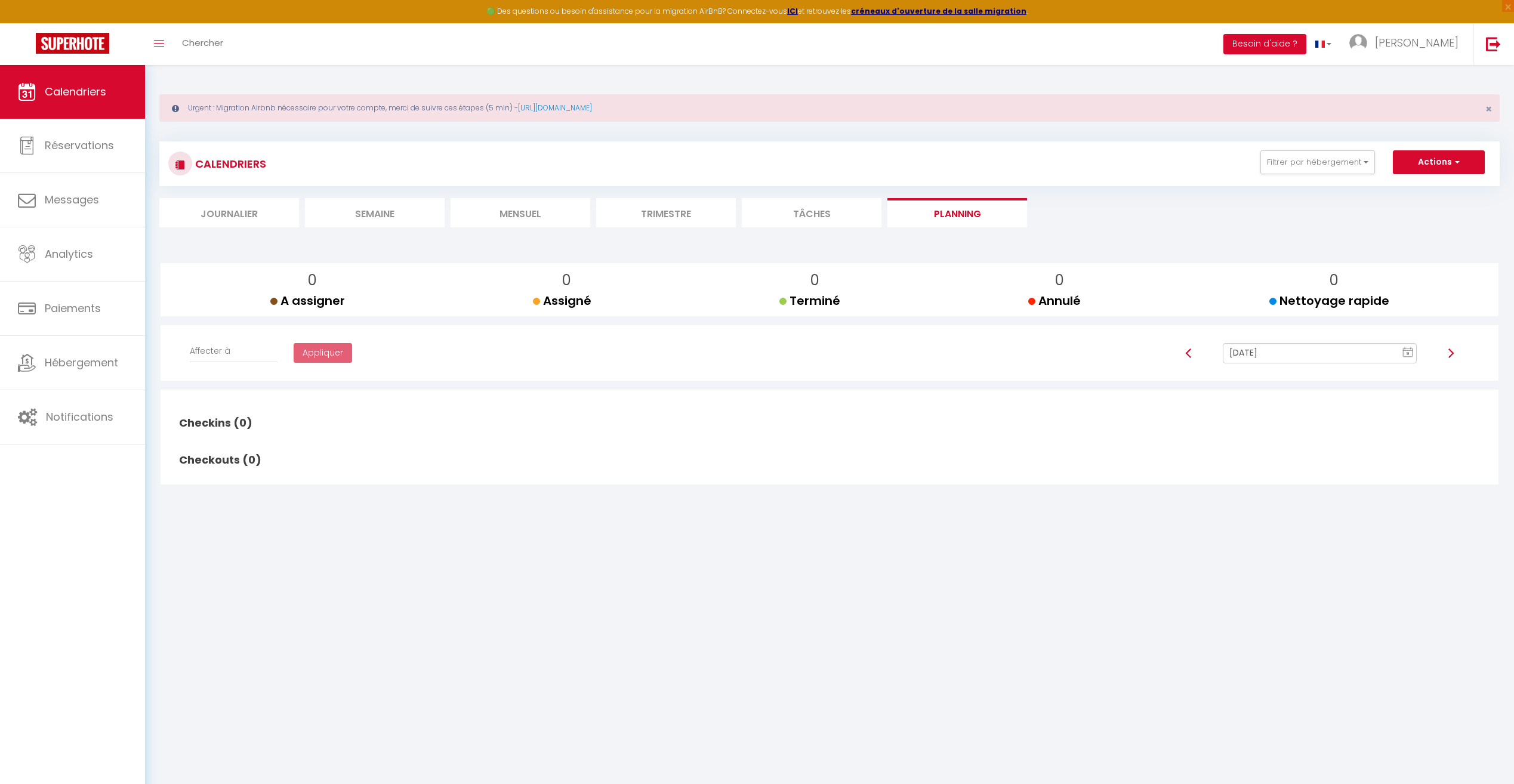
click at [611, 585] on body "🟢 Des questions ou besoin d'assistance pour la migration AirBnB? Connectez-vous…" at bounding box center [757, 457] width 1514 height 784
